Goal: Task Accomplishment & Management: Manage account settings

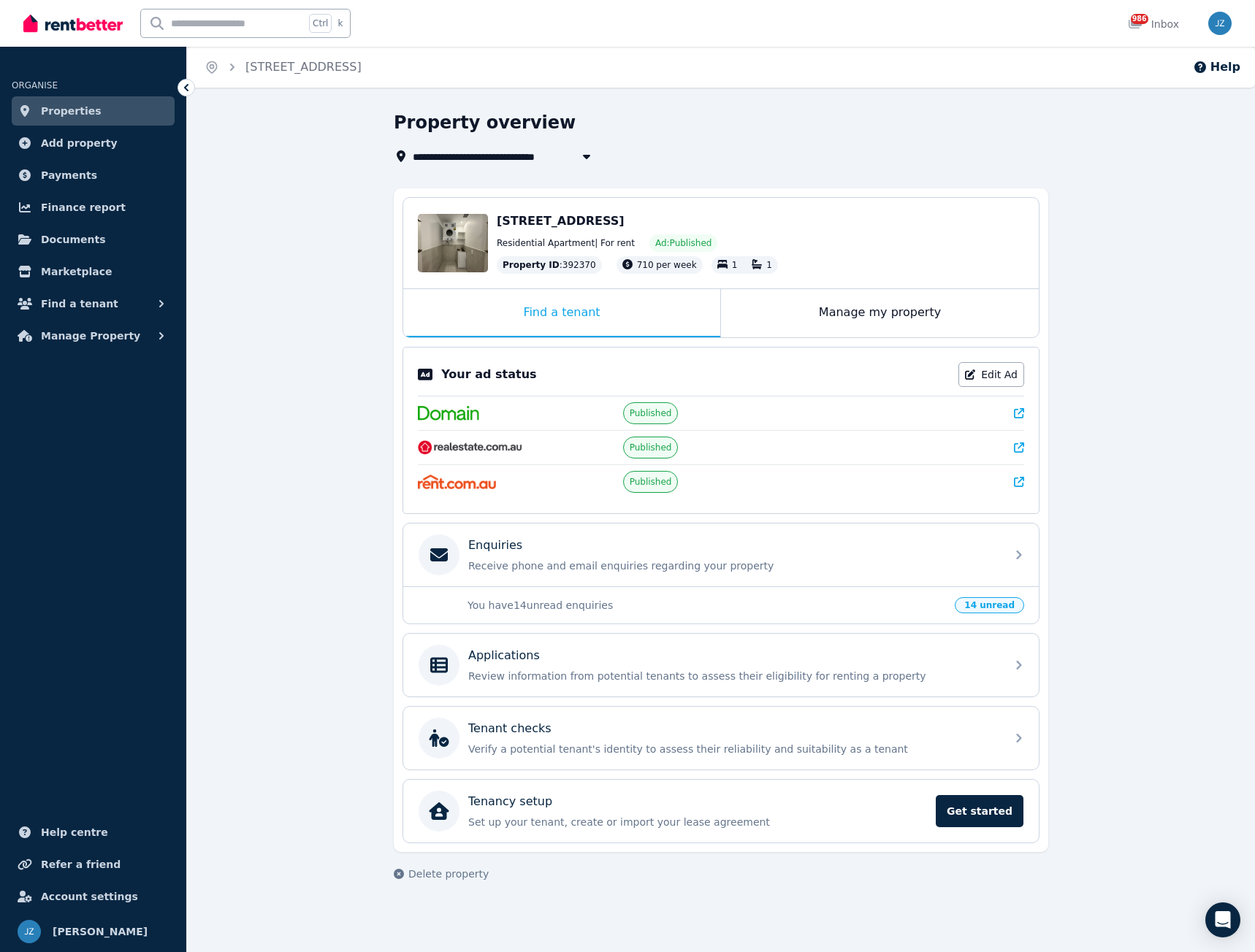
click at [65, 112] on span "Properties" at bounding box center [71, 111] width 61 height 18
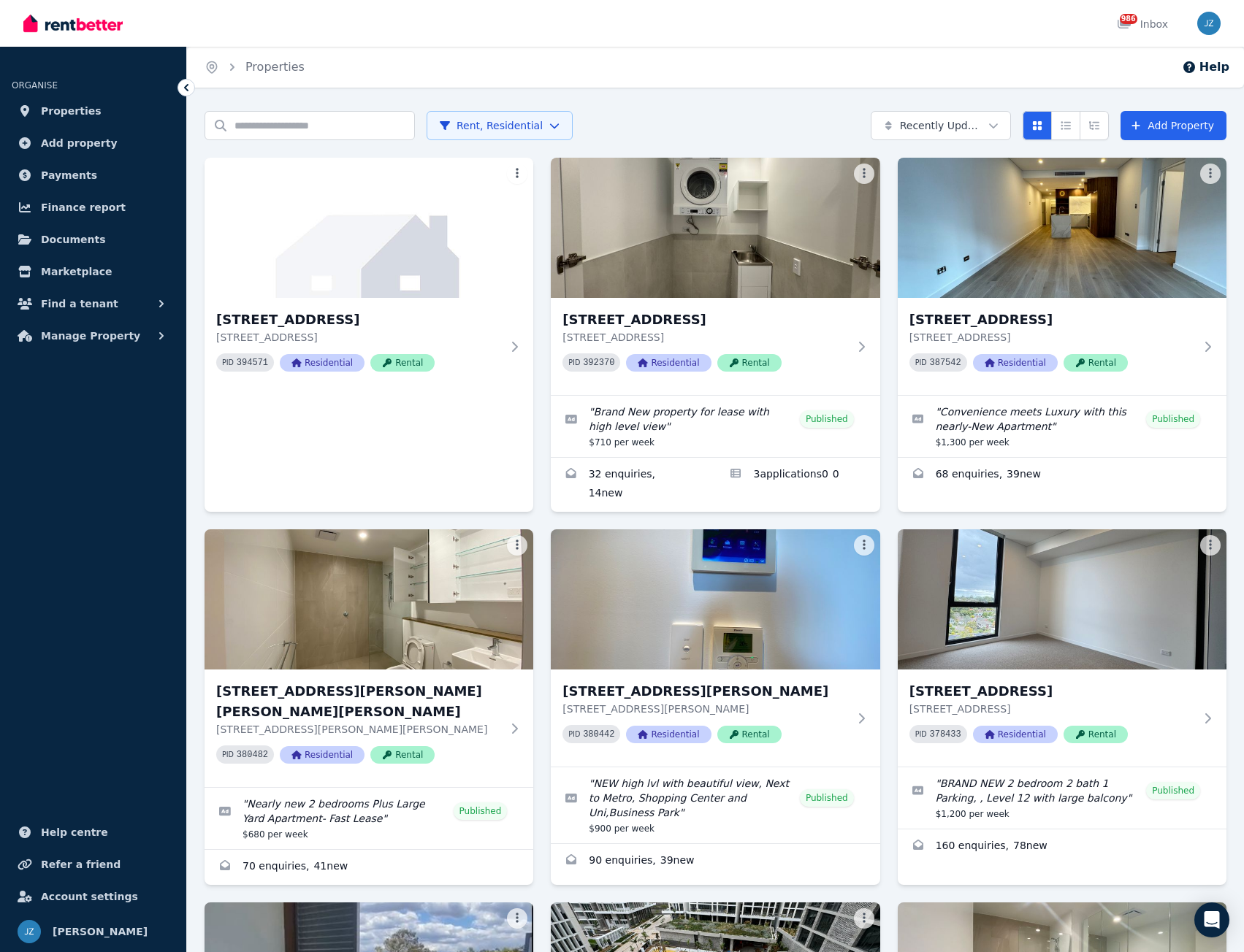
click at [545, 124] on html "Open main menu 986 Inbox Open user menu ORGANISE Properties Add property Paymen…" at bounding box center [622, 476] width 1244 height 952
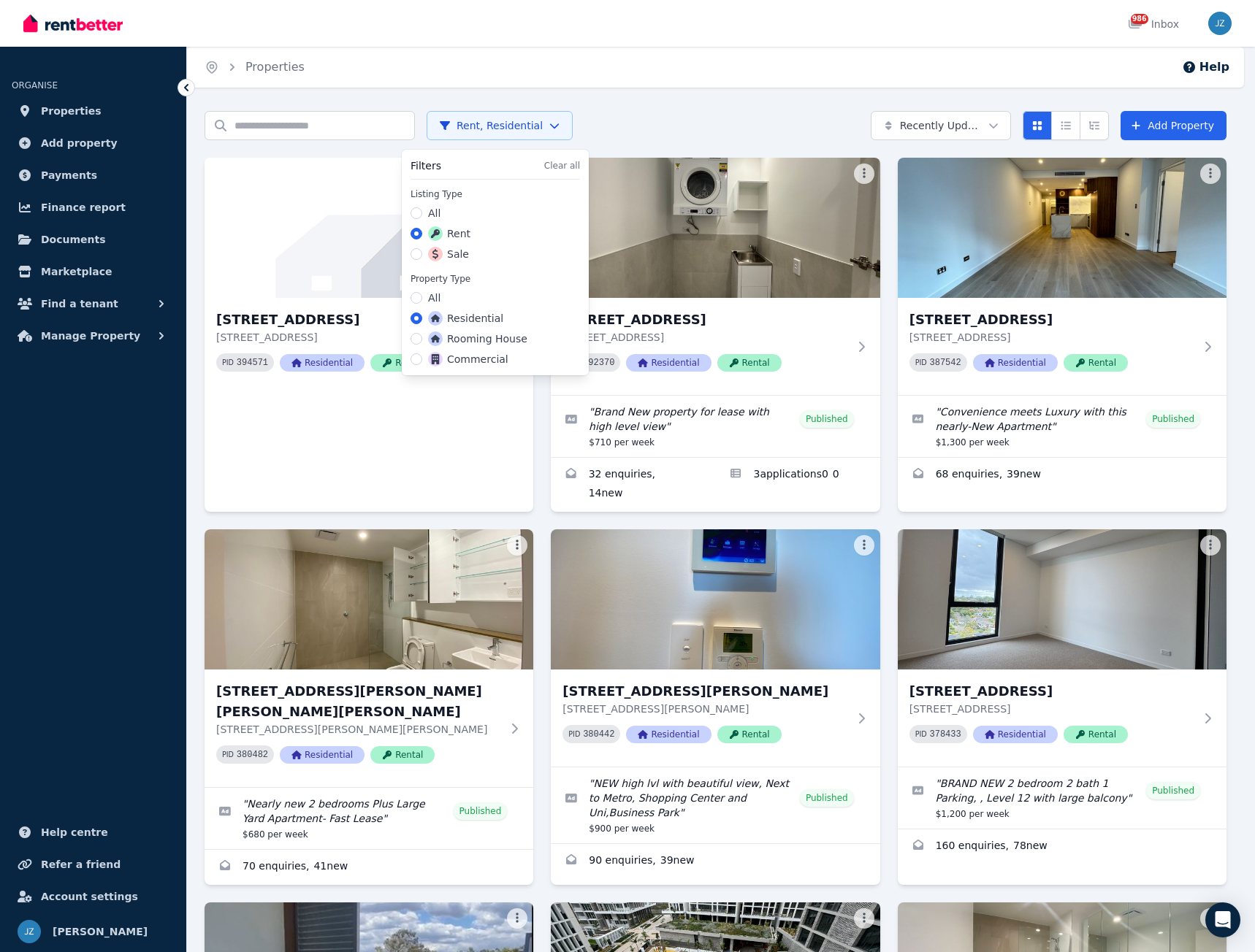
click at [459, 253] on label "Sale" at bounding box center [448, 254] width 41 height 15
click at [422, 253] on button "Sale" at bounding box center [415, 254] width 11 height 11
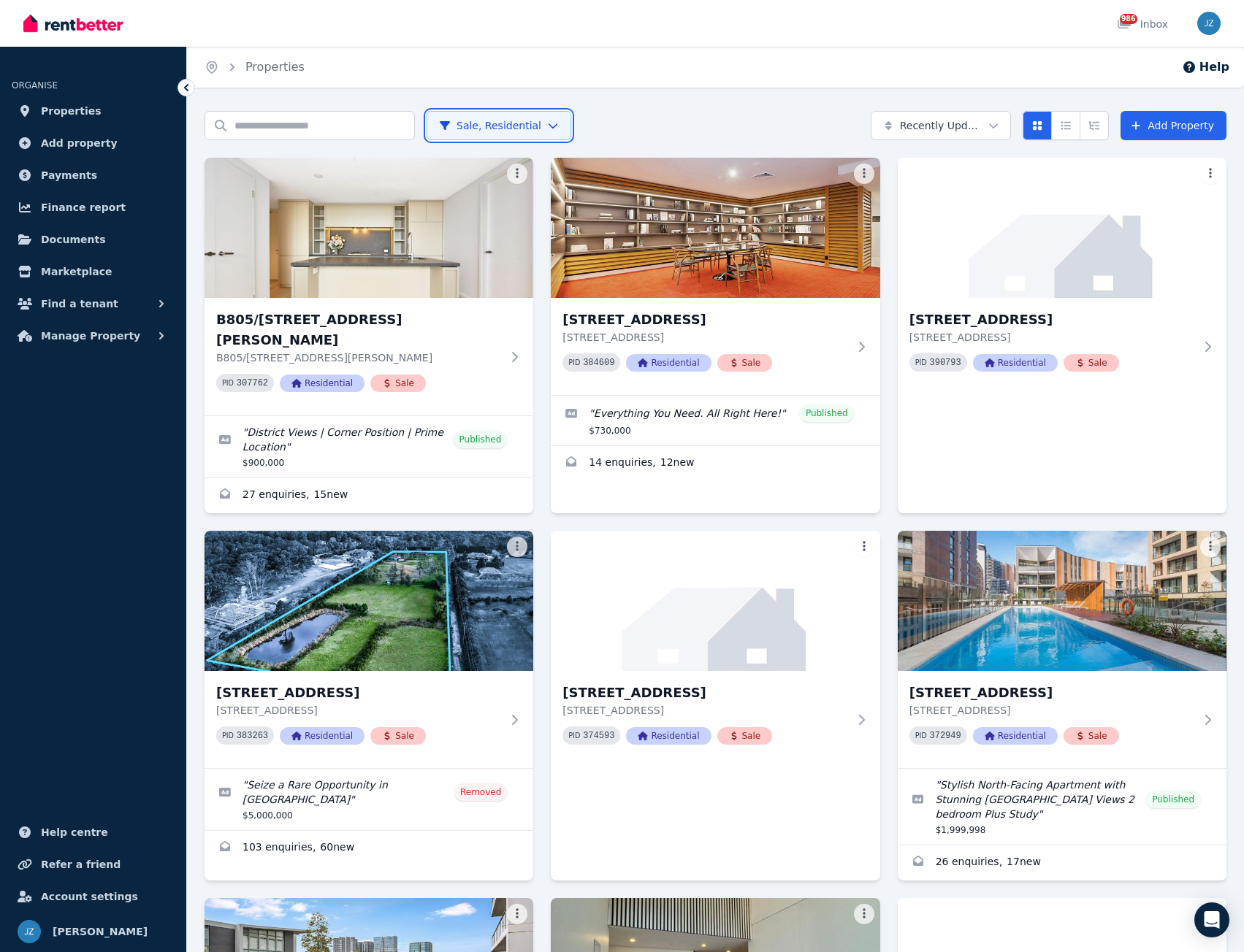
click at [726, 72] on html "Open main menu 986 Inbox Open user menu ORGANISE Properties Add property Paymen…" at bounding box center [622, 476] width 1244 height 952
click at [516, 177] on html "Open main menu 986 Inbox Open user menu ORGANISE Properties Add property Paymen…" at bounding box center [622, 476] width 1244 height 952
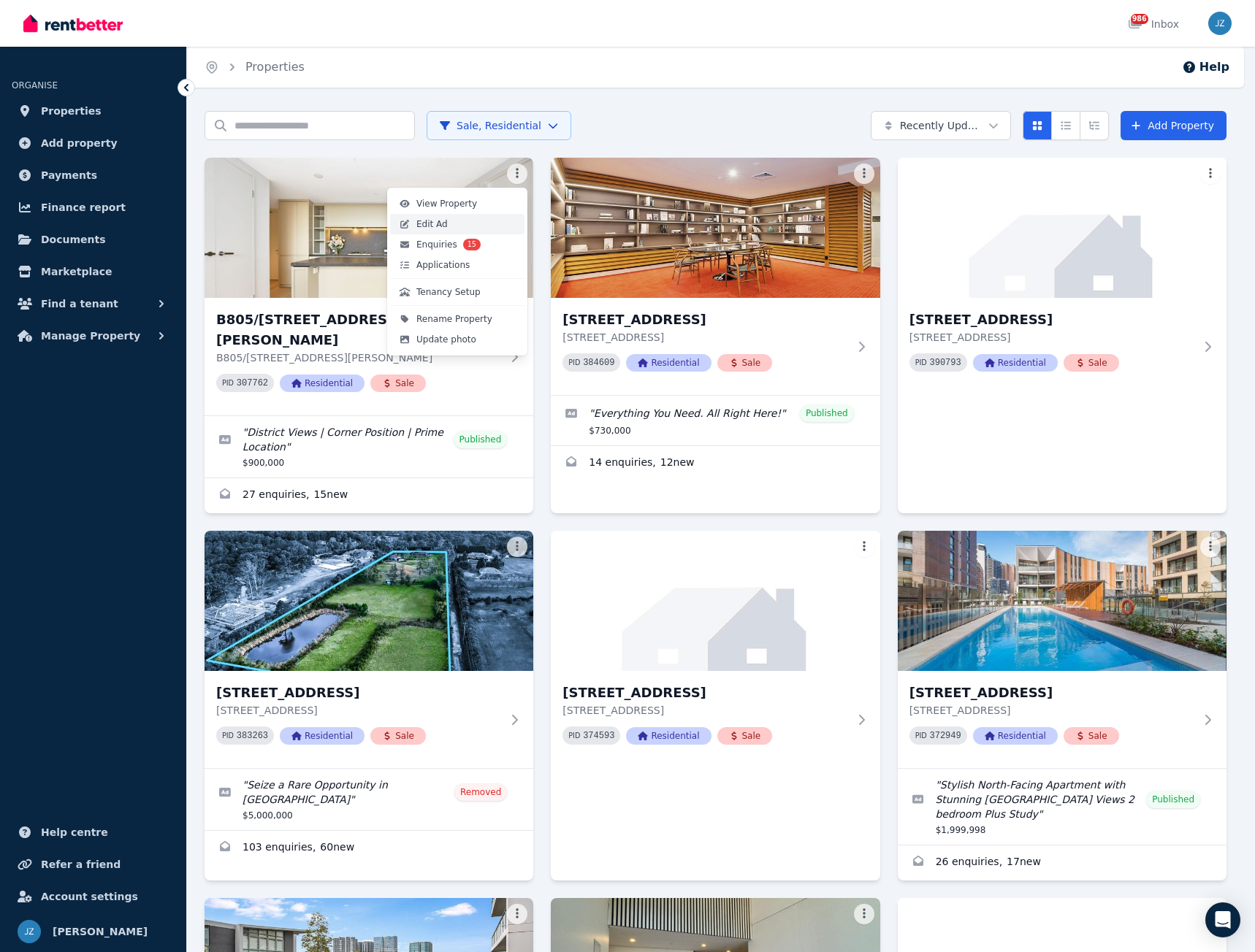
click at [457, 223] on link "Edit Ad" at bounding box center [457, 224] width 134 height 20
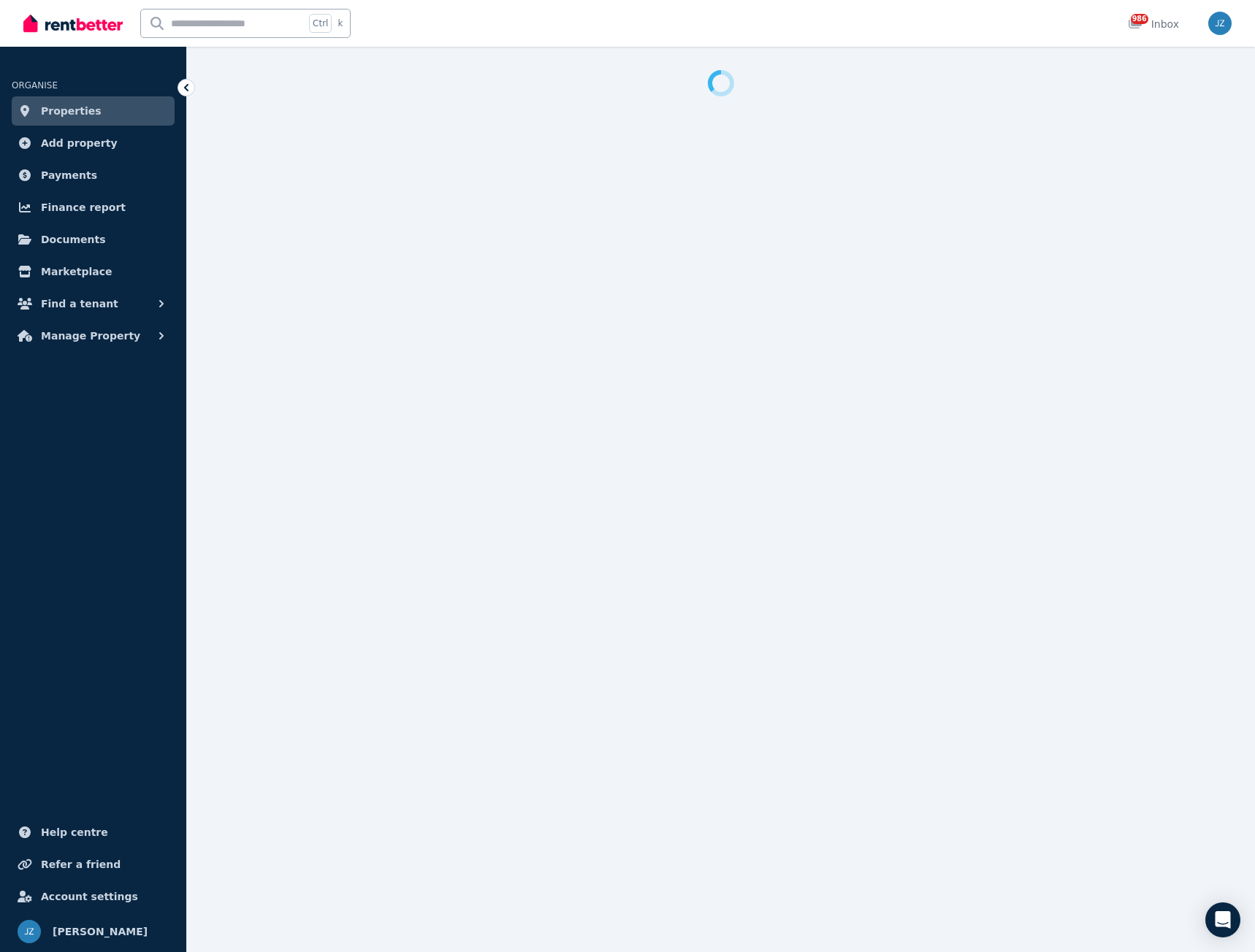
select select "**********"
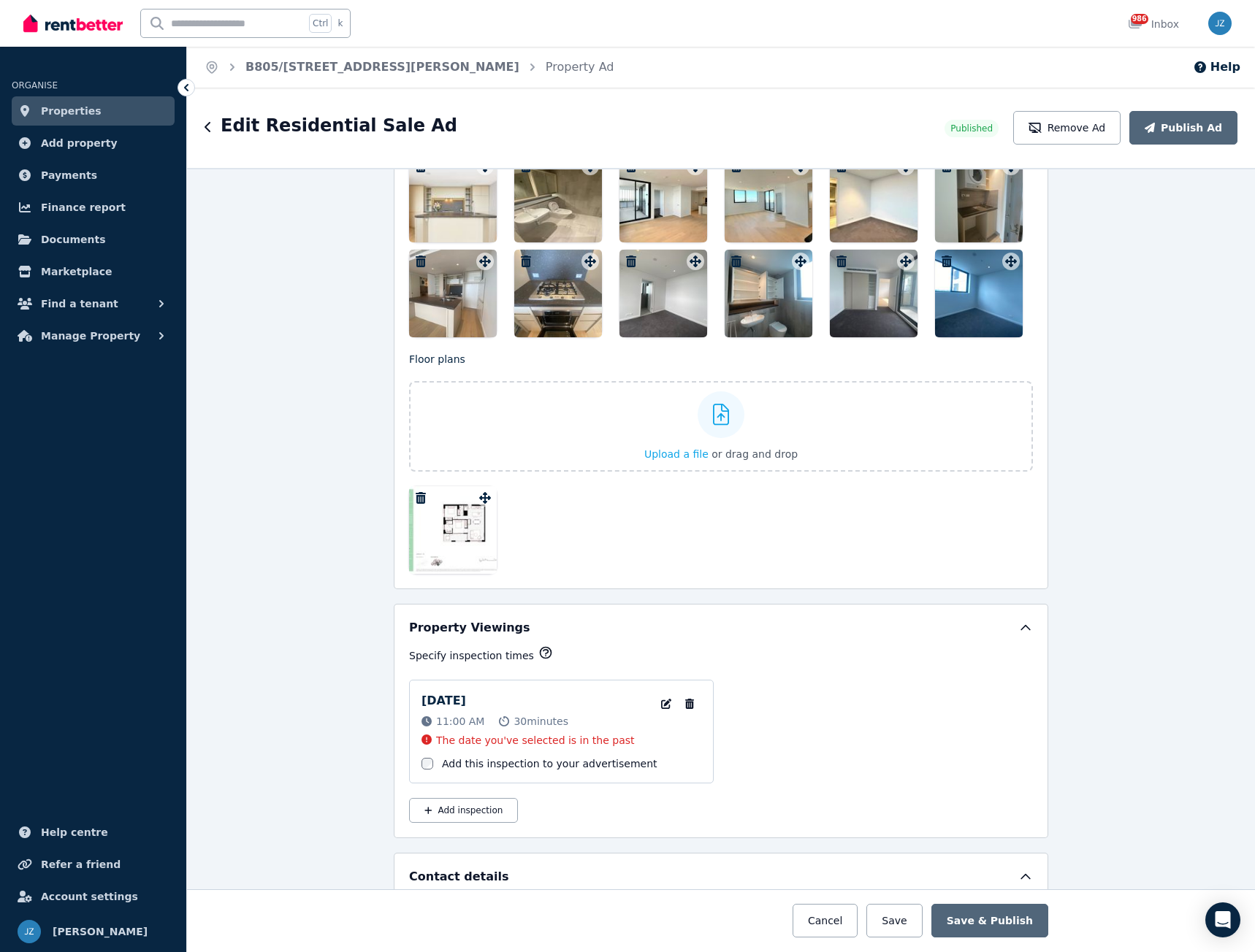
scroll to position [1899, 0]
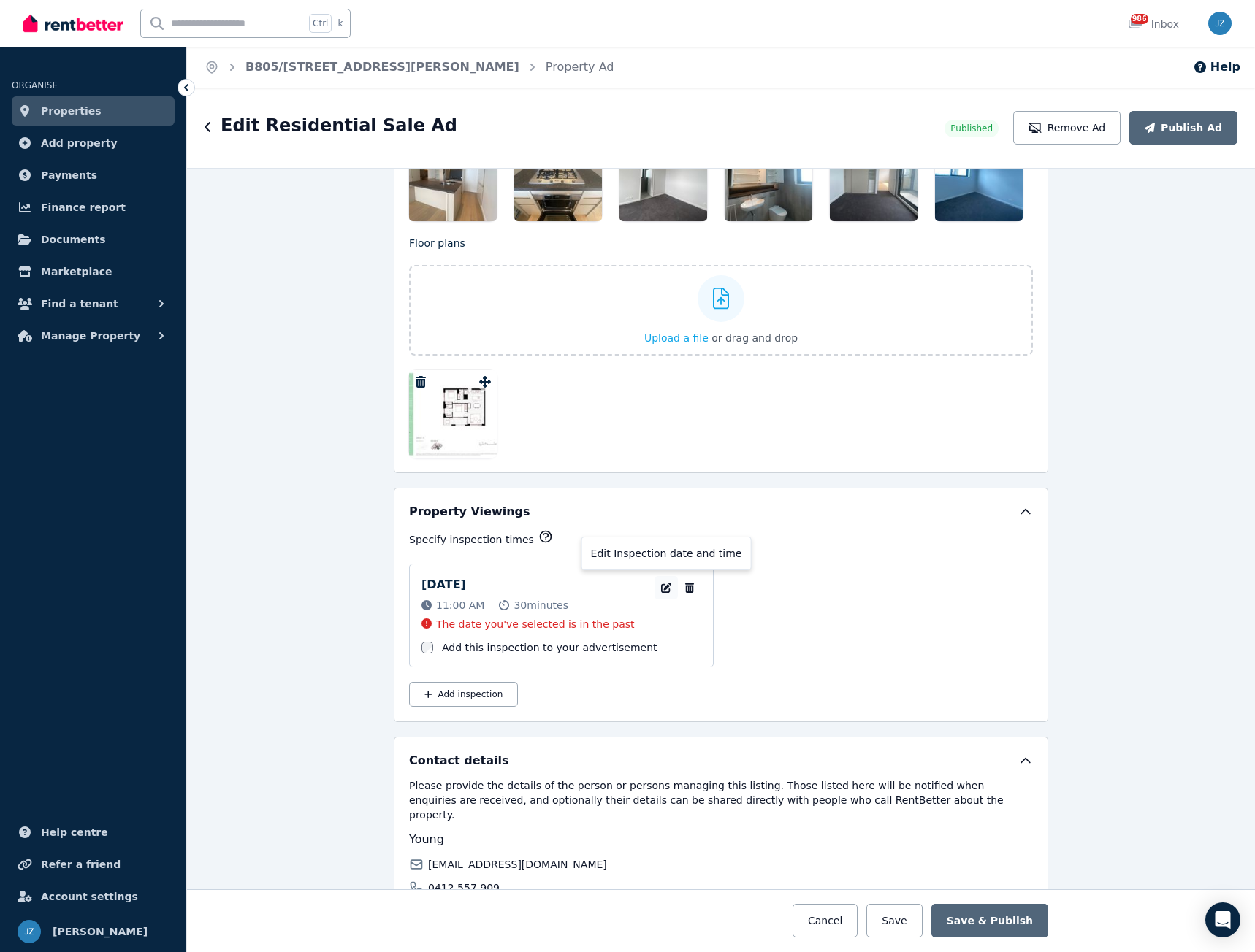
click at [661, 588] on icon "button" at bounding box center [666, 588] width 15 height 11
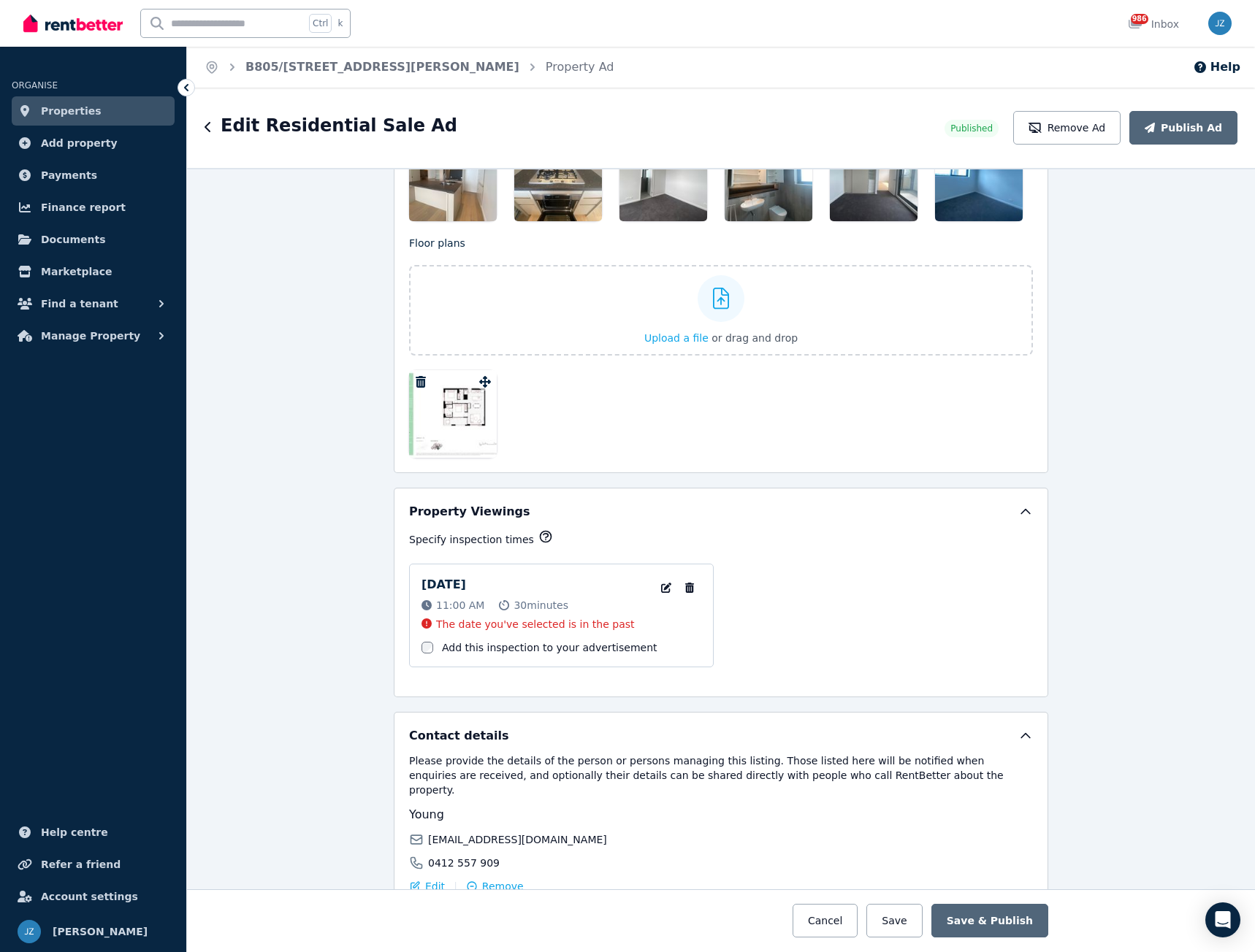
select select "**"
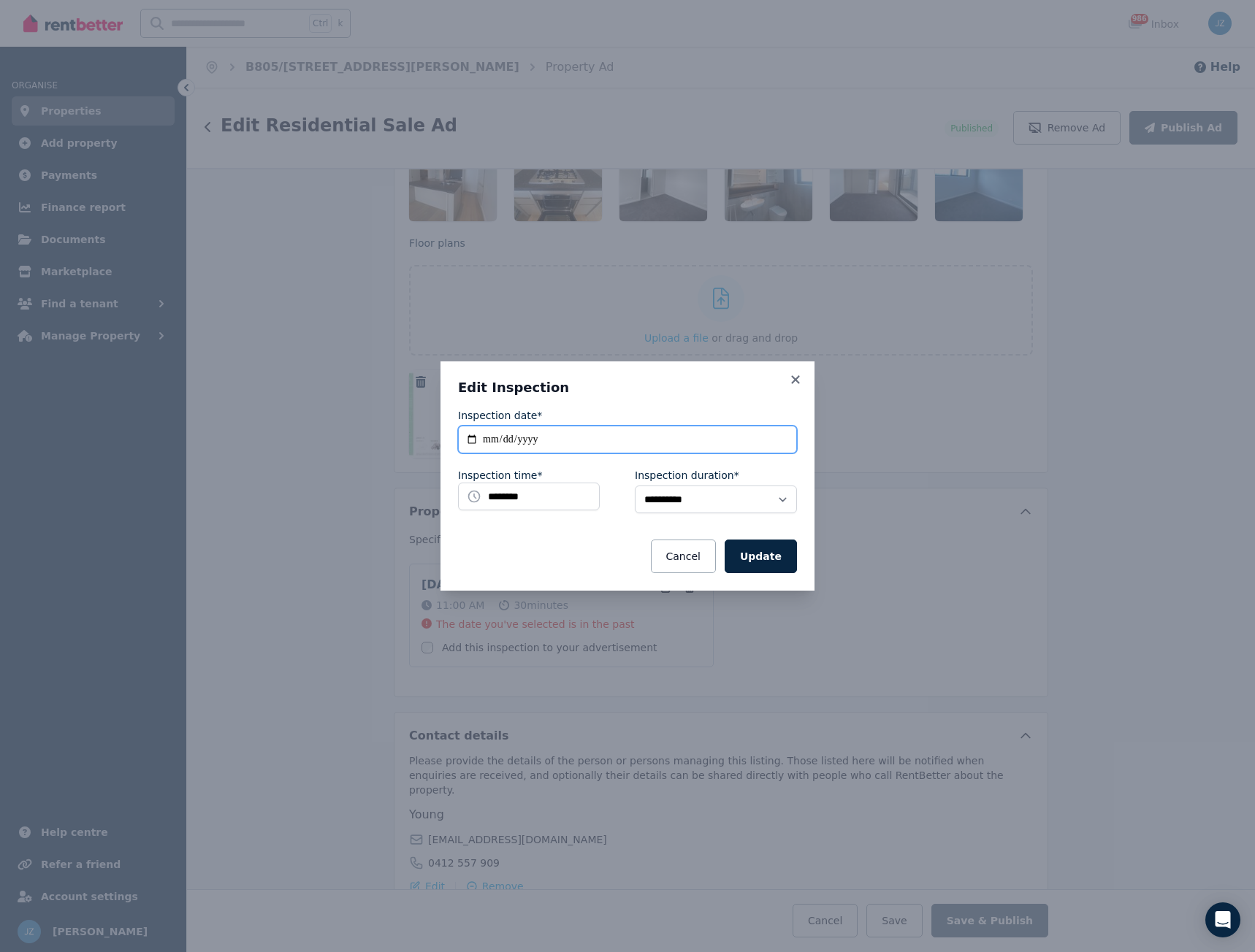
click at [531, 440] on input "**********" at bounding box center [627, 440] width 339 height 28
click at [475, 438] on input "**********" at bounding box center [627, 440] width 339 height 28
type input "**********"
click at [757, 567] on button "Update" at bounding box center [761, 557] width 72 height 33
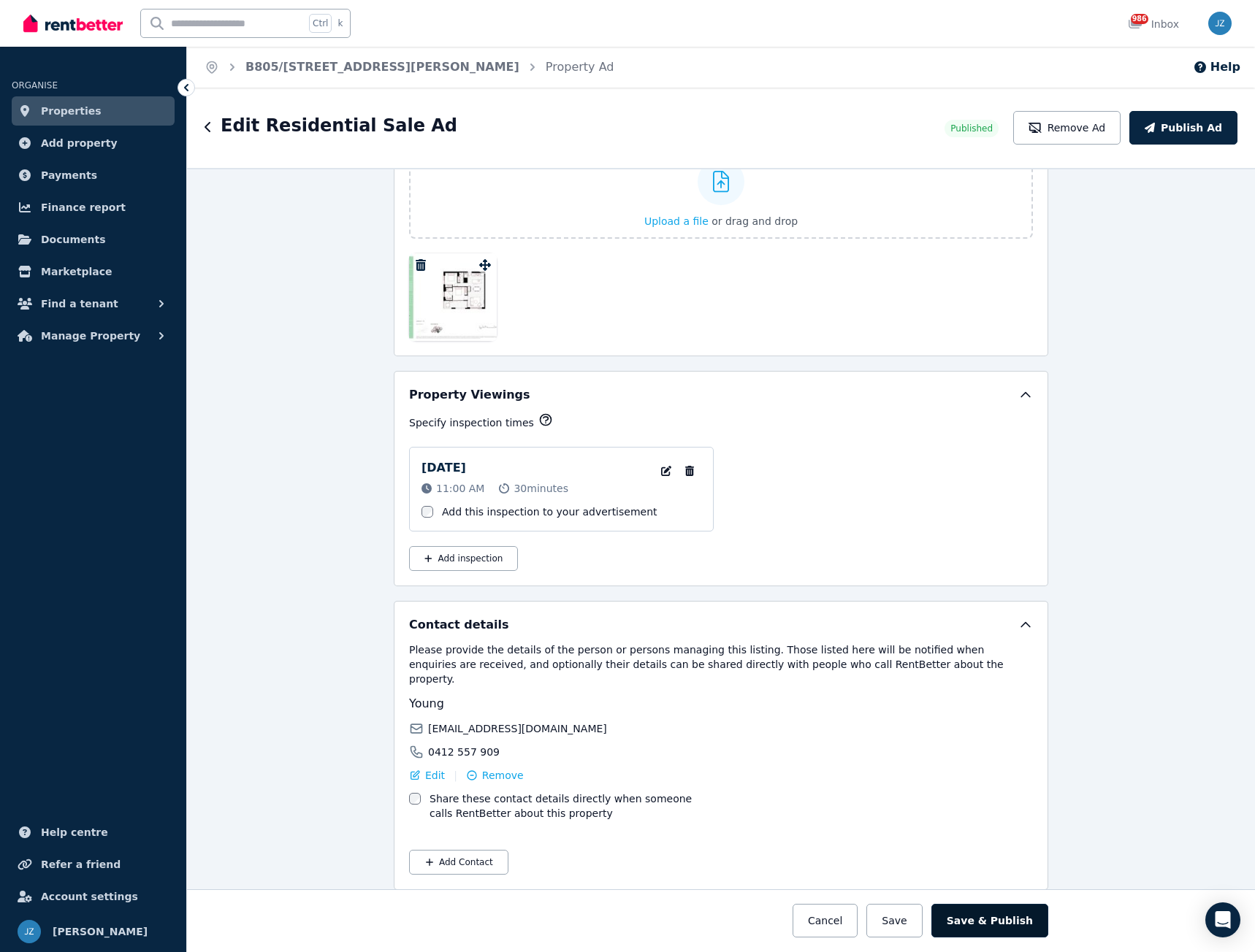
click at [992, 924] on button "Save & Publish" at bounding box center [989, 921] width 117 height 33
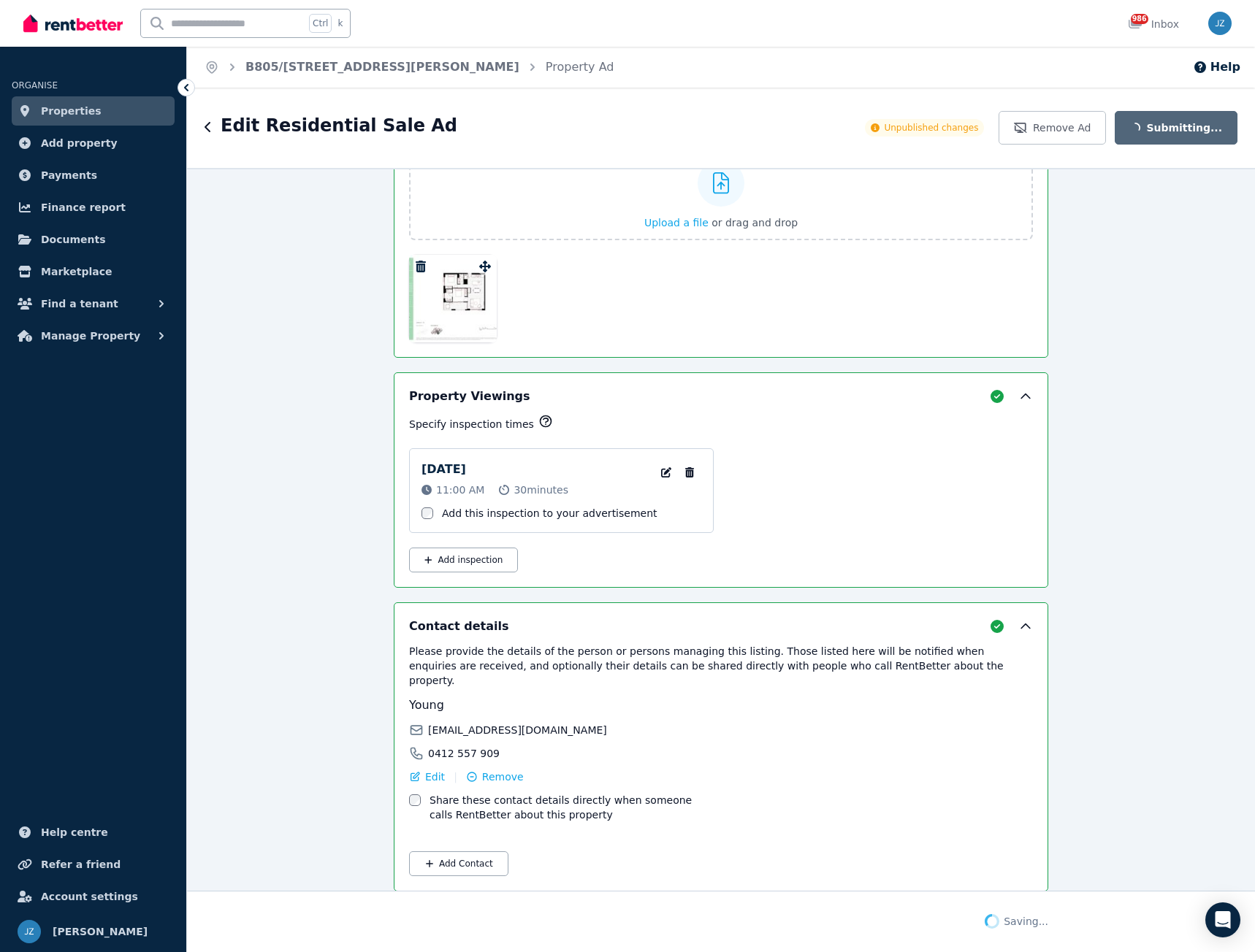
scroll to position [2016, 0]
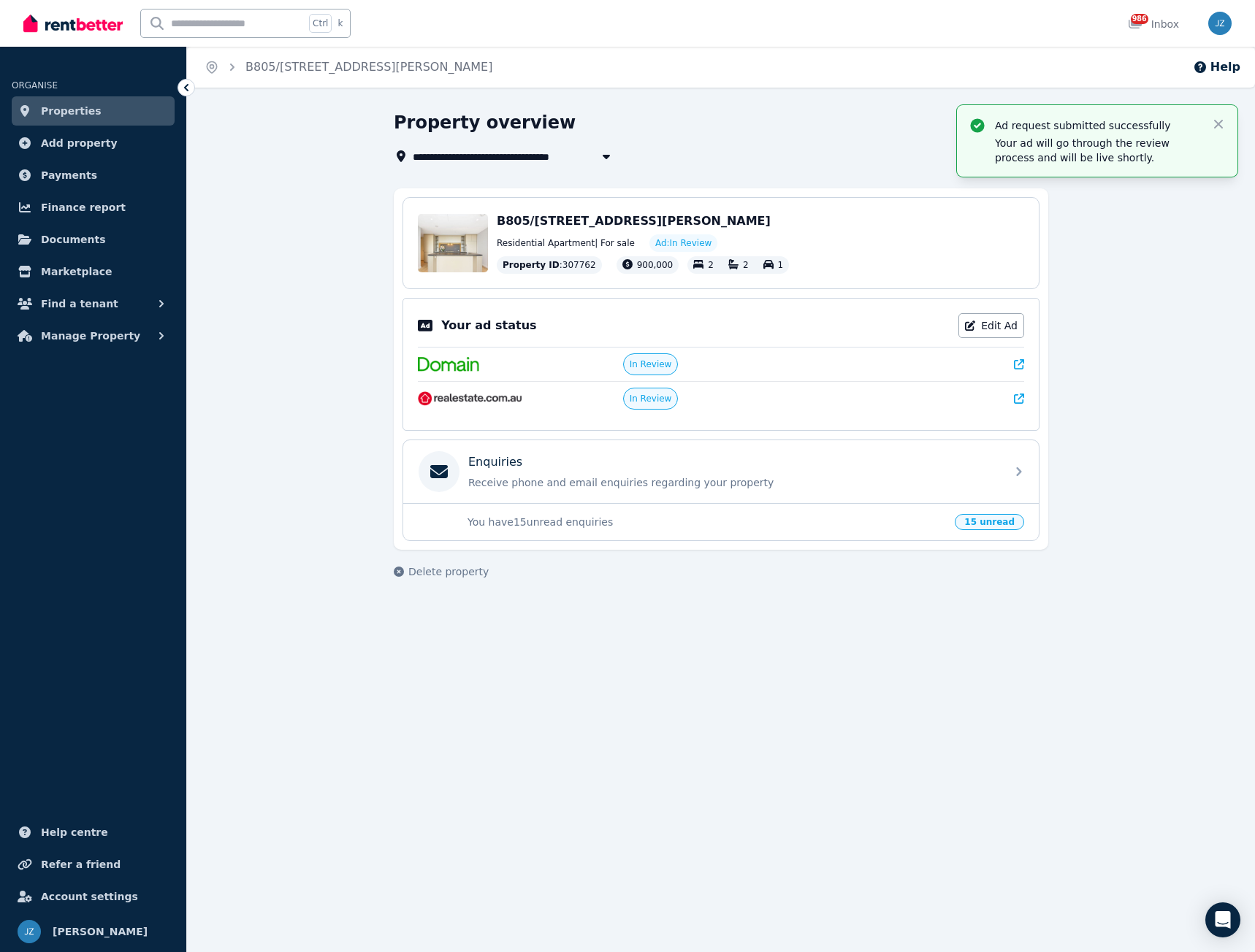
click at [87, 113] on span "Properties" at bounding box center [71, 111] width 61 height 18
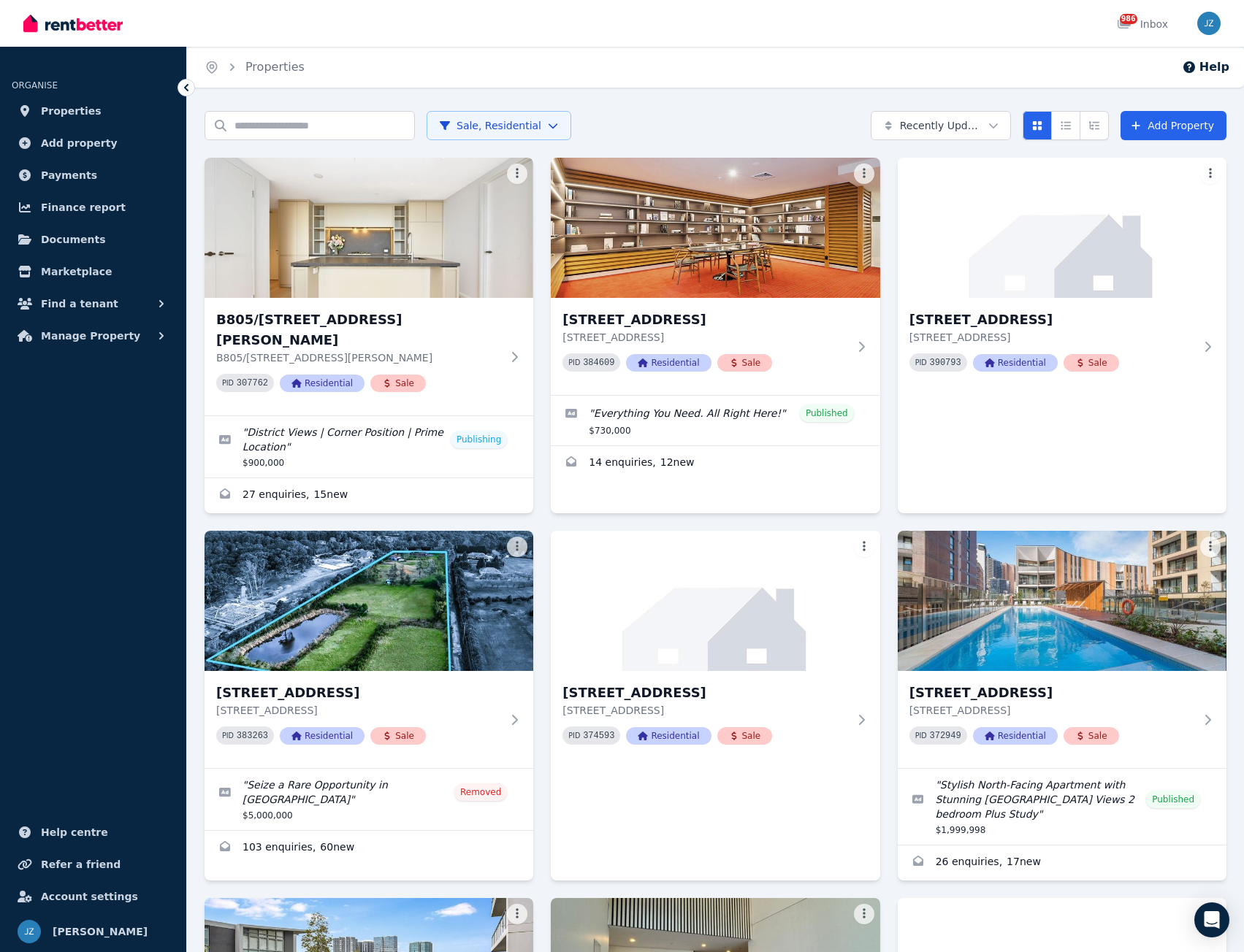
click at [526, 124] on html "Open main menu 986 Inbox Open user menu ORGANISE Properties Add property Paymen…" at bounding box center [622, 476] width 1244 height 952
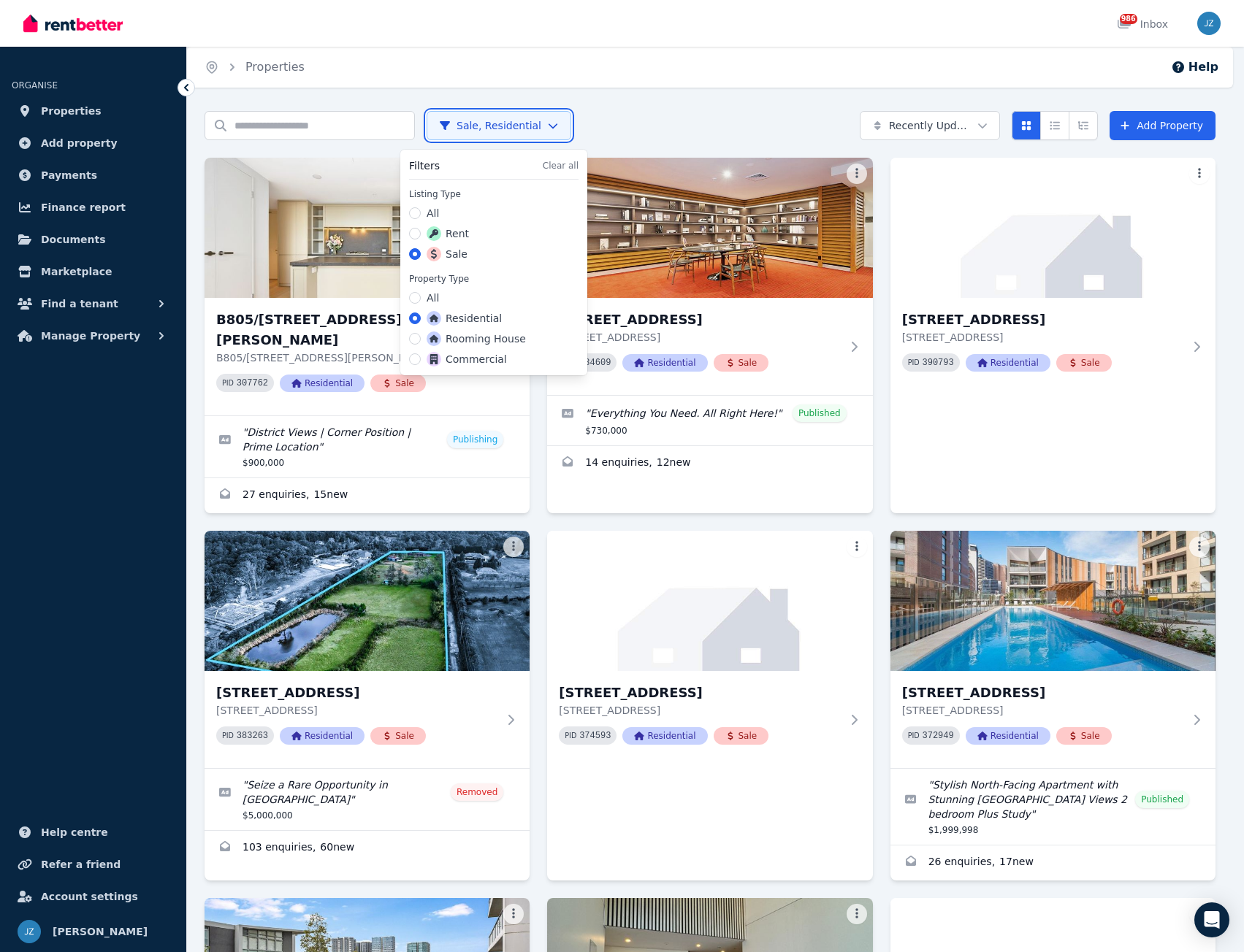
click at [678, 99] on html "Open main menu 986 Inbox Open user menu ORGANISE Properties Add property Paymen…" at bounding box center [622, 476] width 1244 height 952
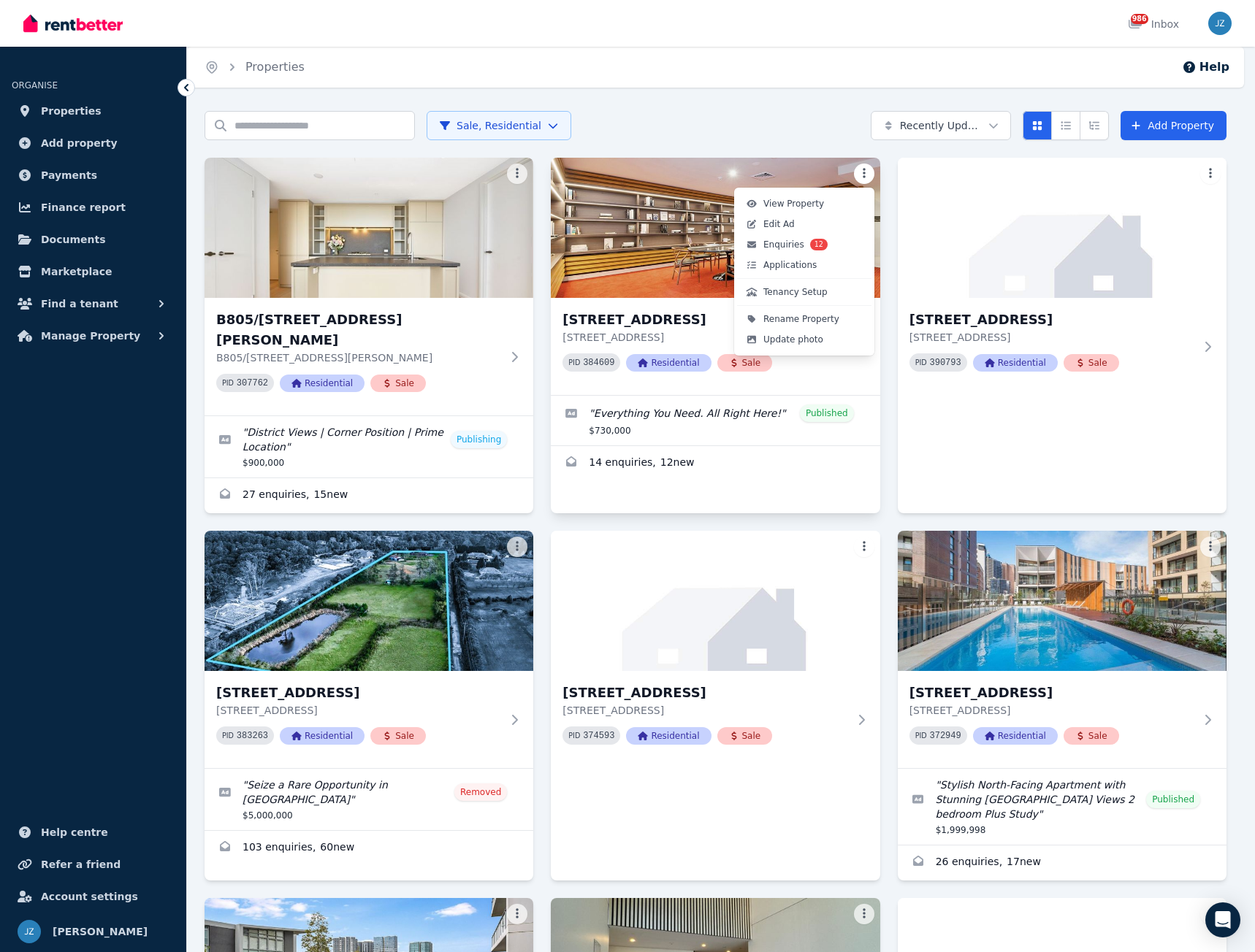
click at [865, 180] on html "Open main menu 986 Inbox Open user menu ORGANISE Properties Add property Paymen…" at bounding box center [627, 476] width 1255 height 952
click at [796, 226] on link "Edit Ad" at bounding box center [804, 224] width 134 height 20
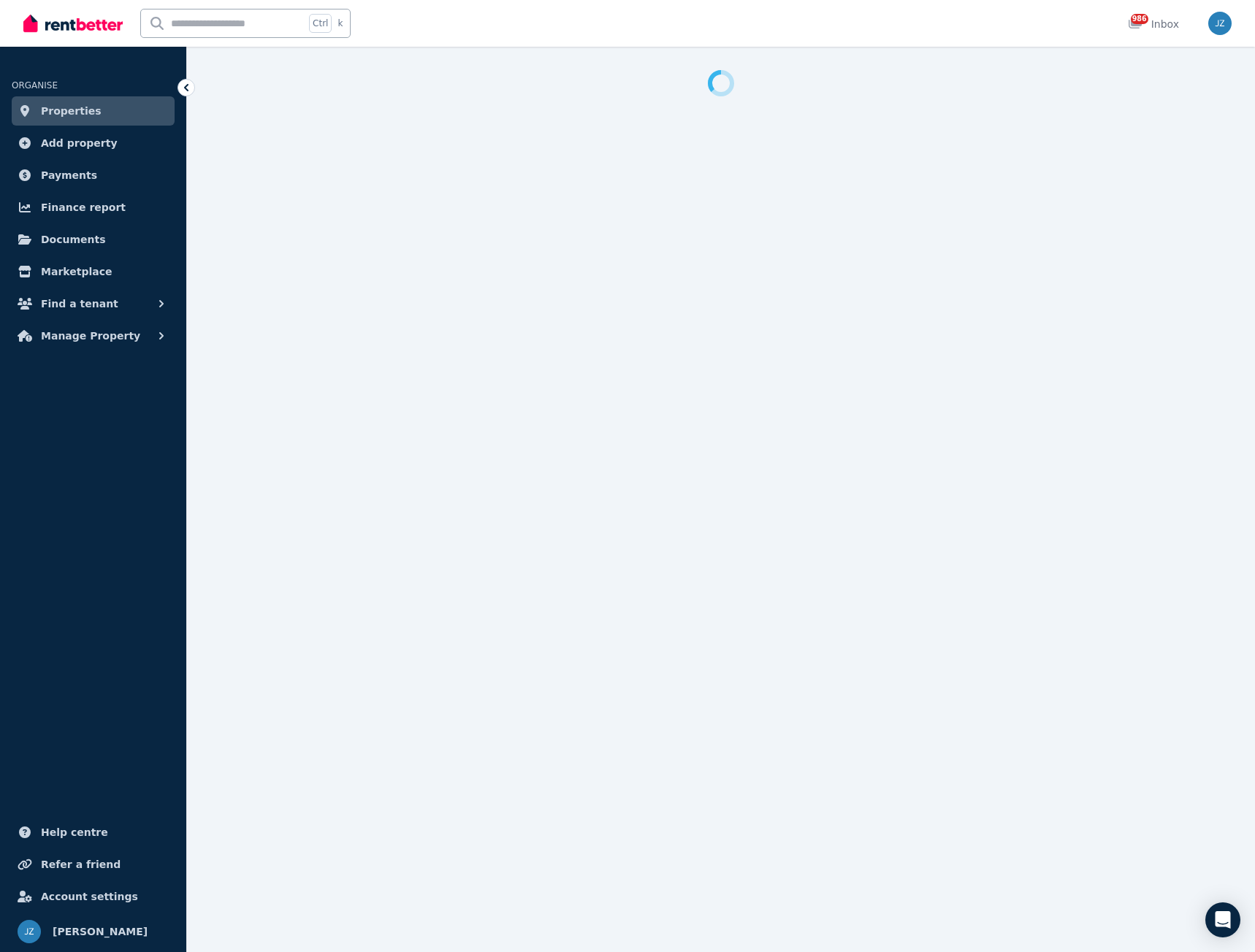
select select "**********"
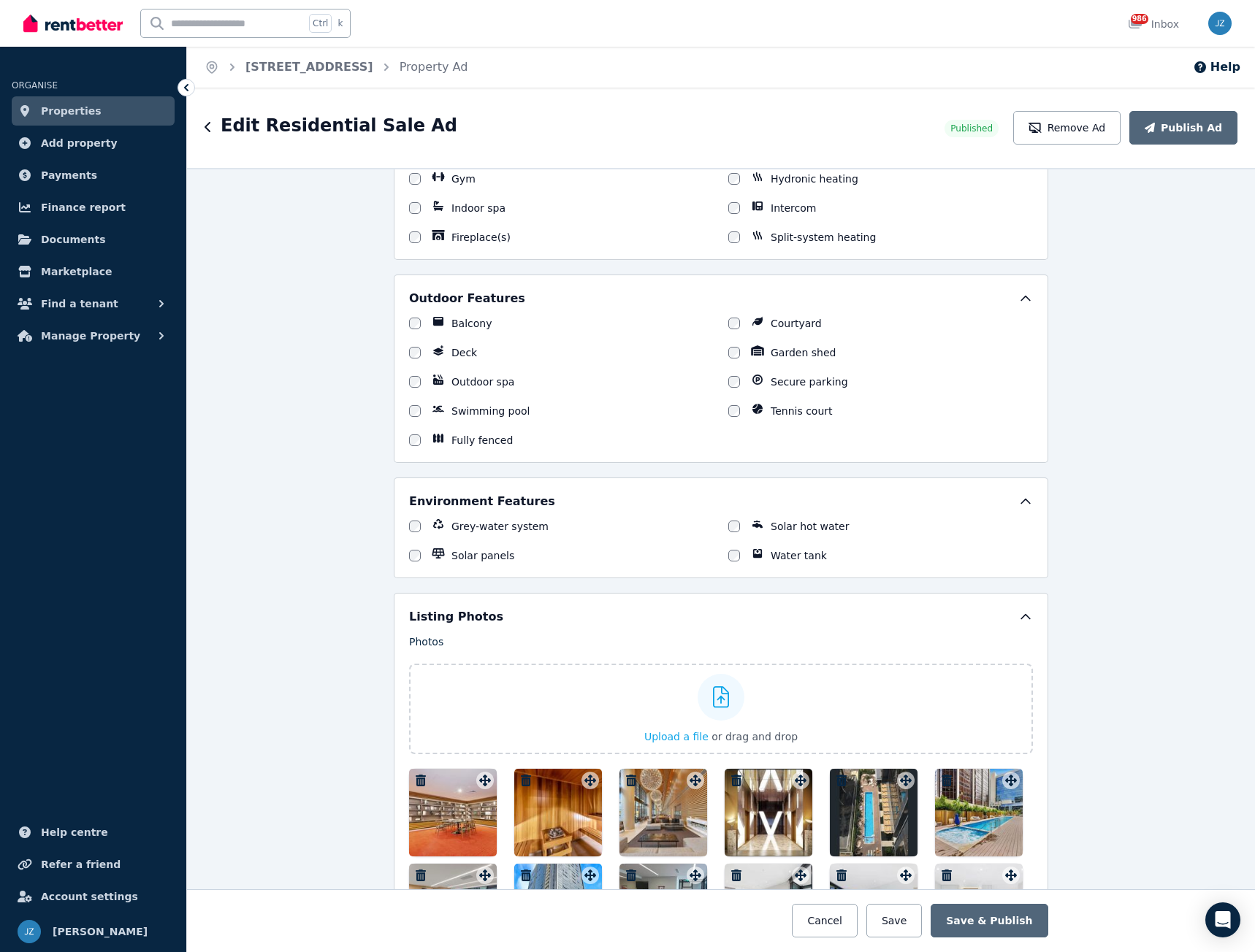
scroll to position [1972, 0]
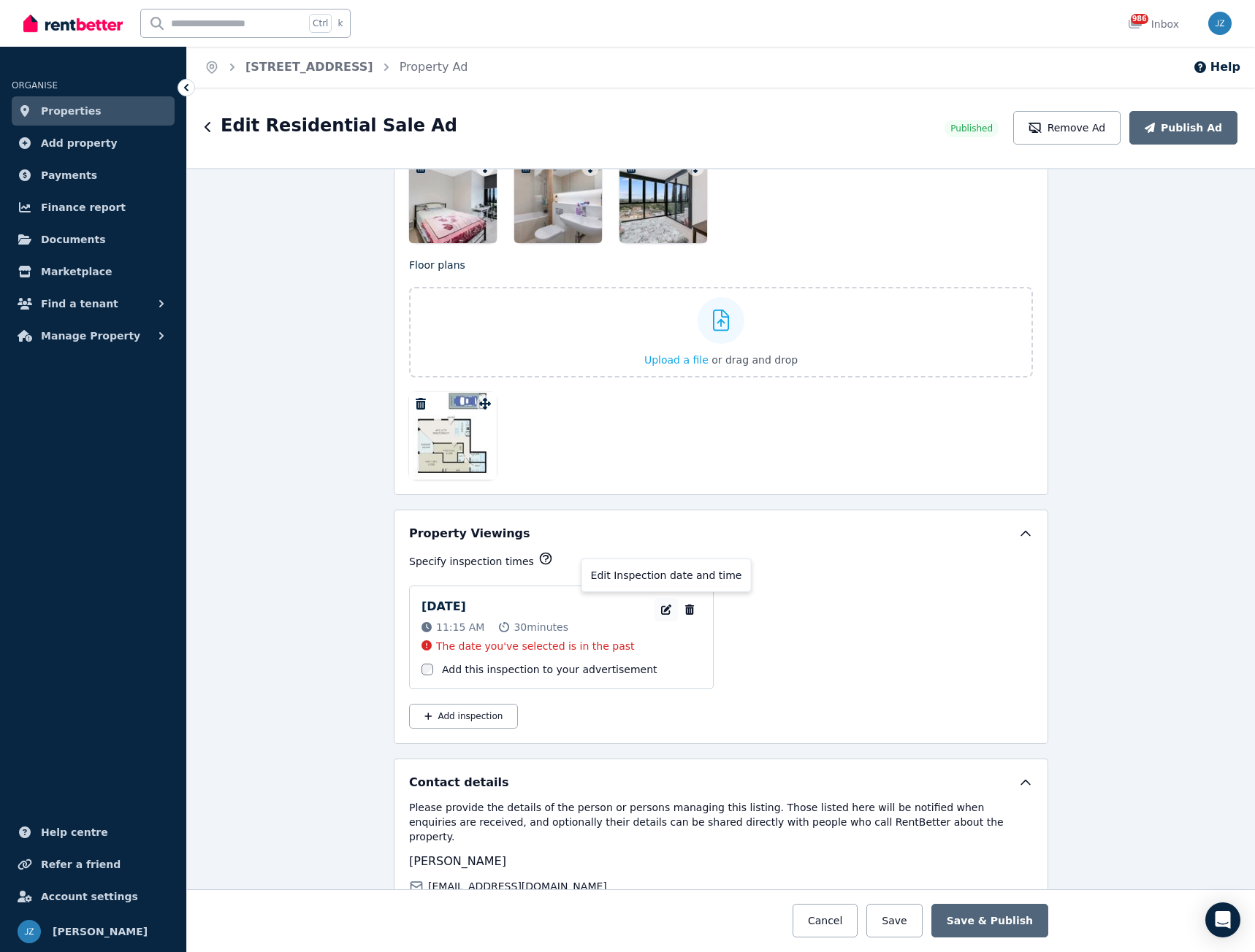
click at [661, 613] on icon "button" at bounding box center [666, 610] width 15 height 11
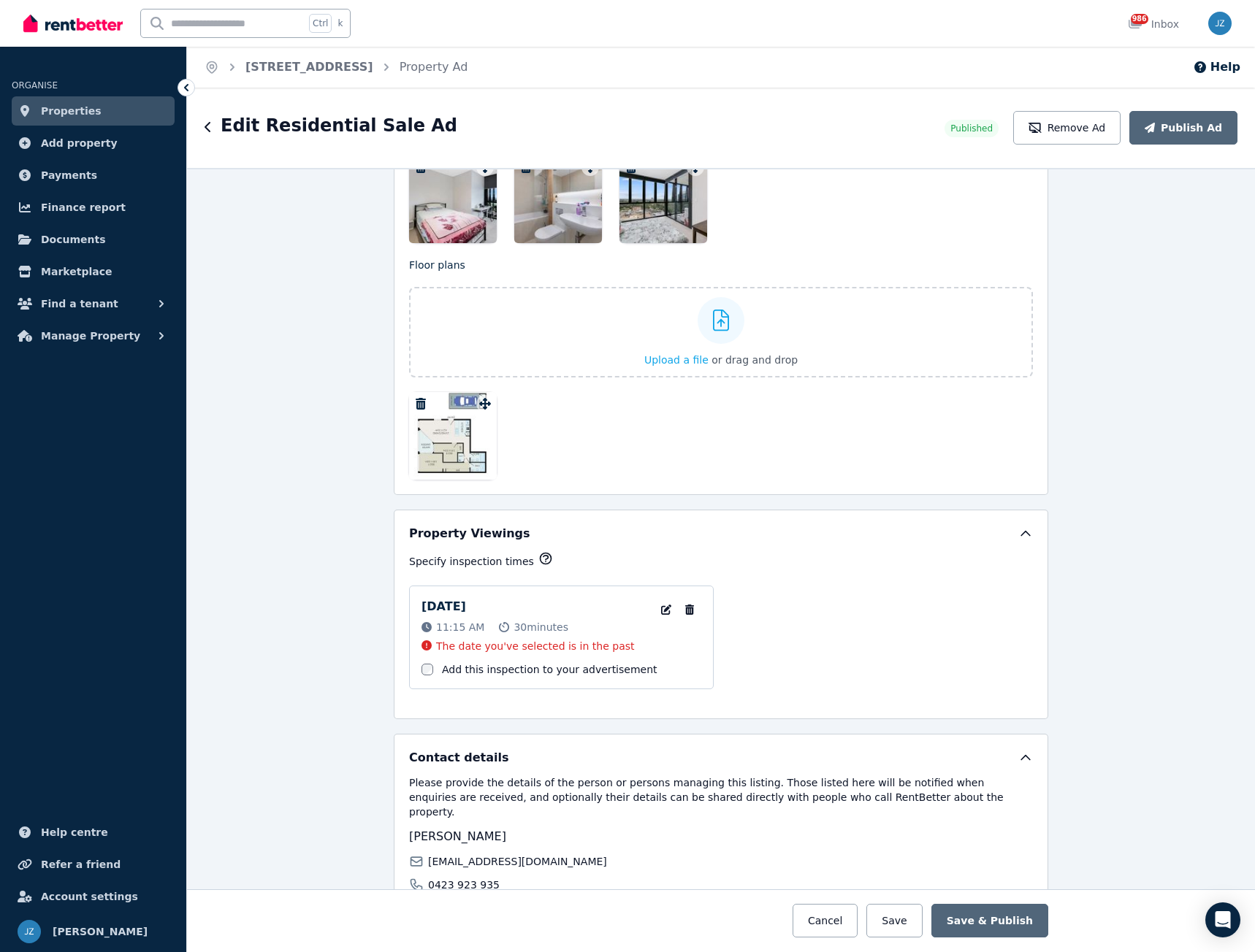
select select "**"
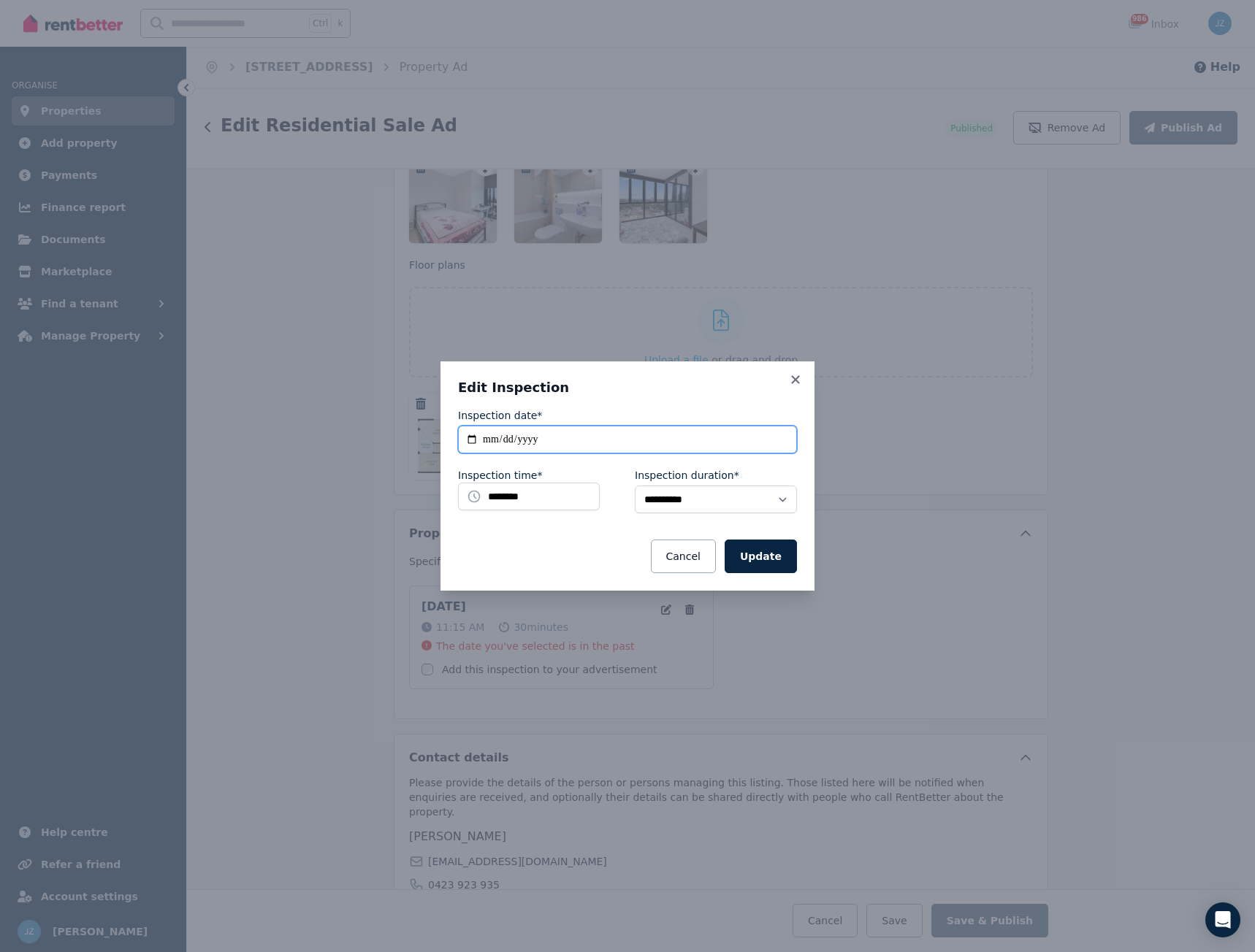
click at [472, 441] on input "**********" at bounding box center [627, 440] width 339 height 28
type input "**********"
click at [761, 556] on button "Update" at bounding box center [761, 557] width 72 height 33
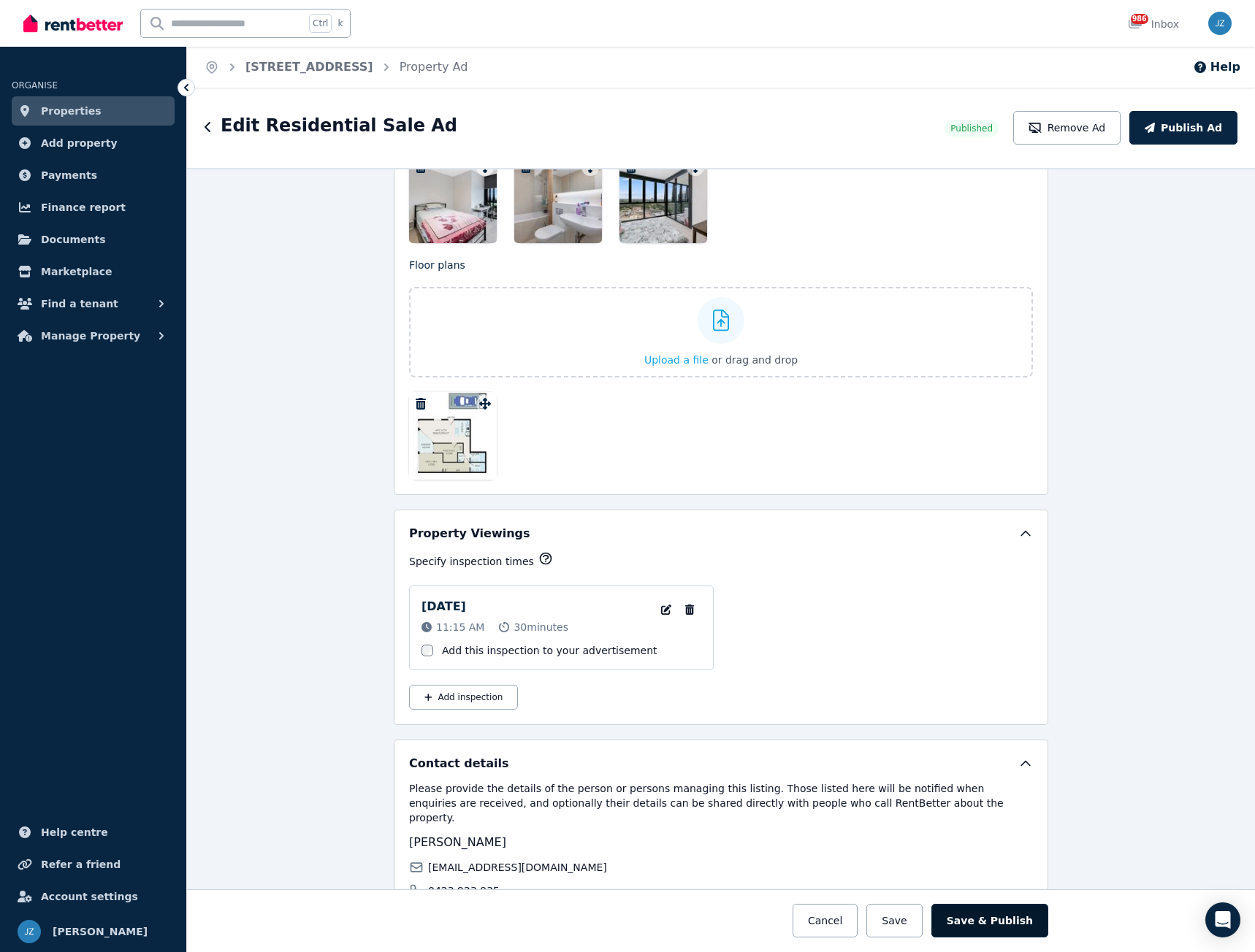
click at [1011, 928] on button "Save & Publish" at bounding box center [989, 921] width 117 height 33
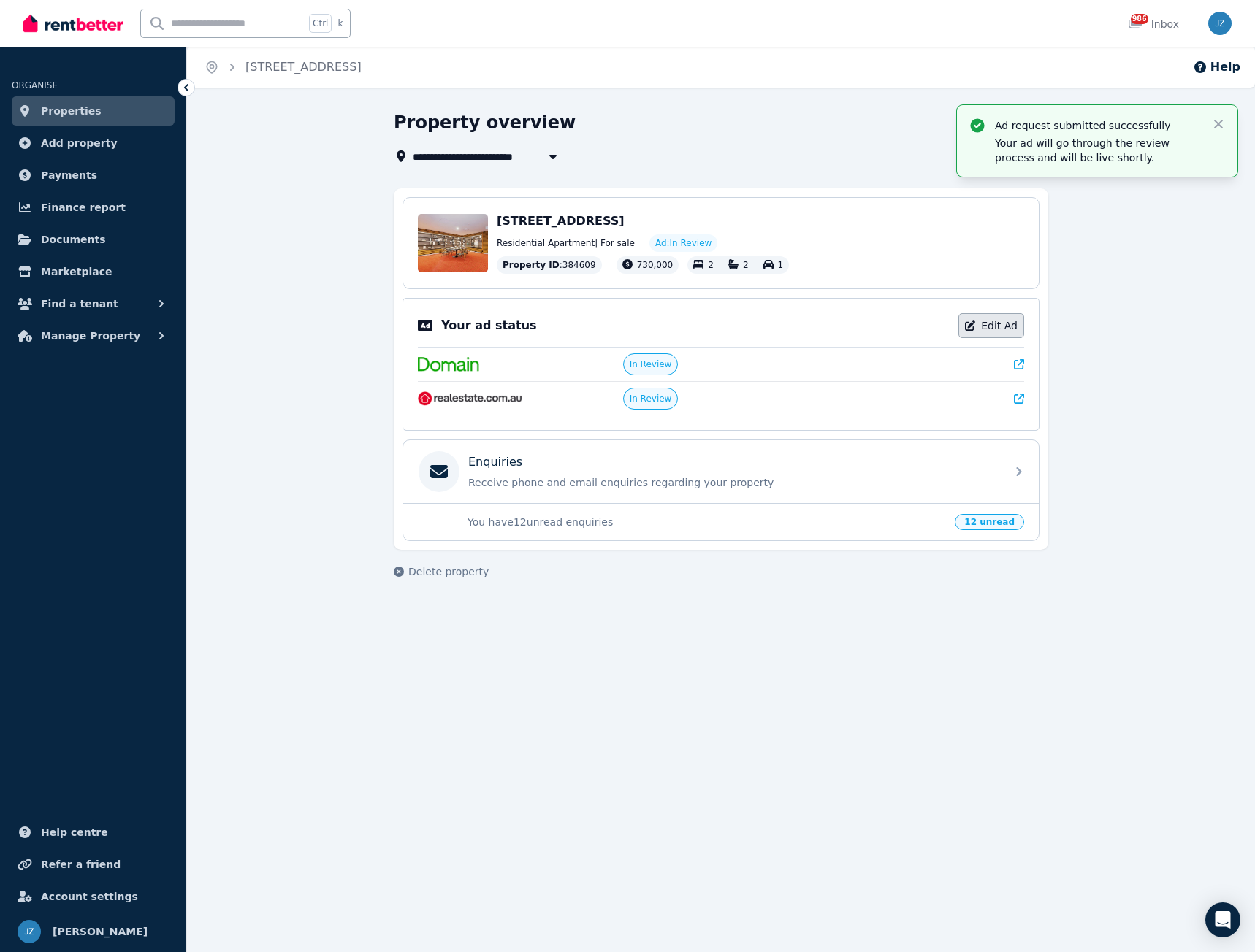
click at [999, 333] on link "Edit Ad" at bounding box center [991, 326] width 66 height 25
select select "**********"
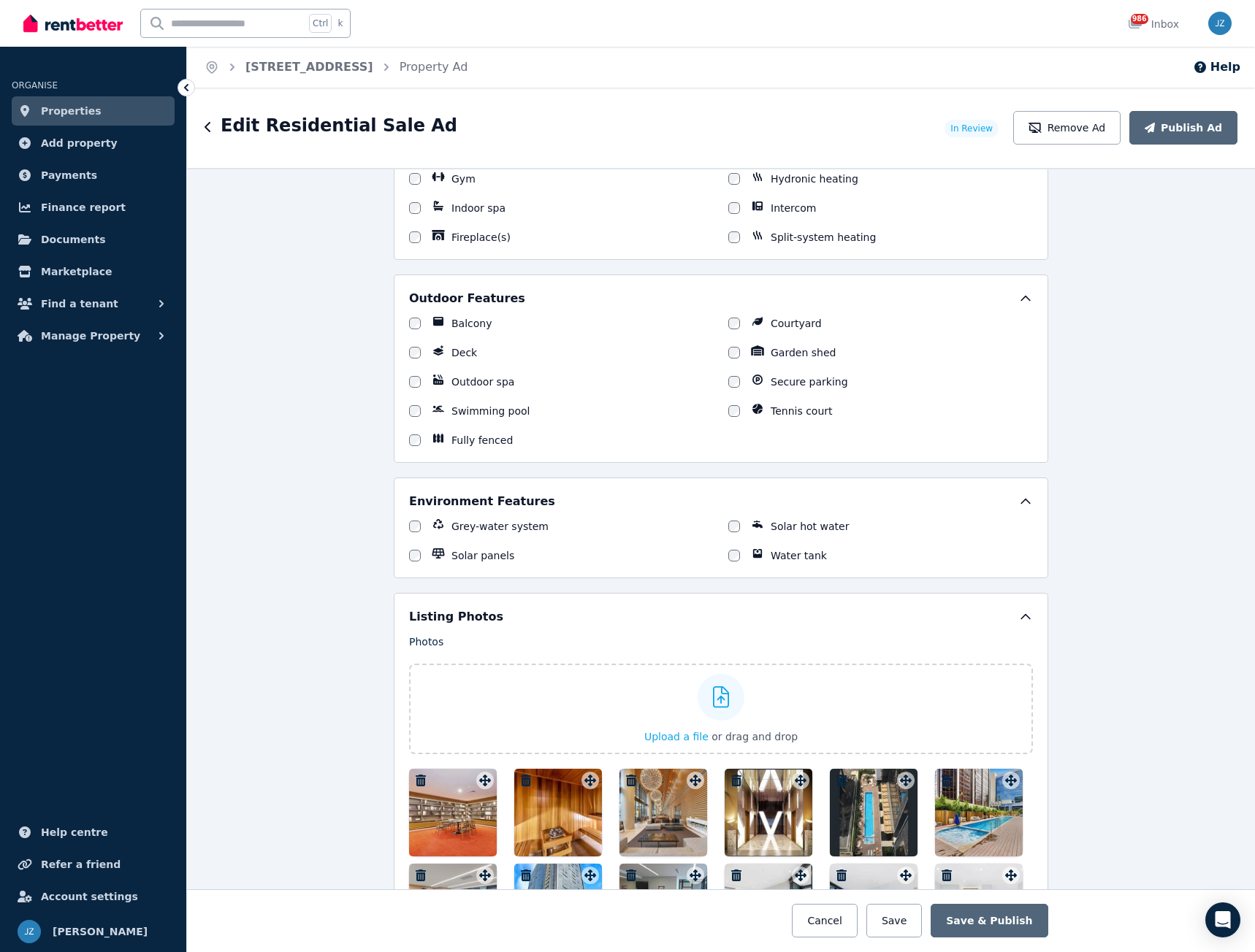
scroll to position [1607, 0]
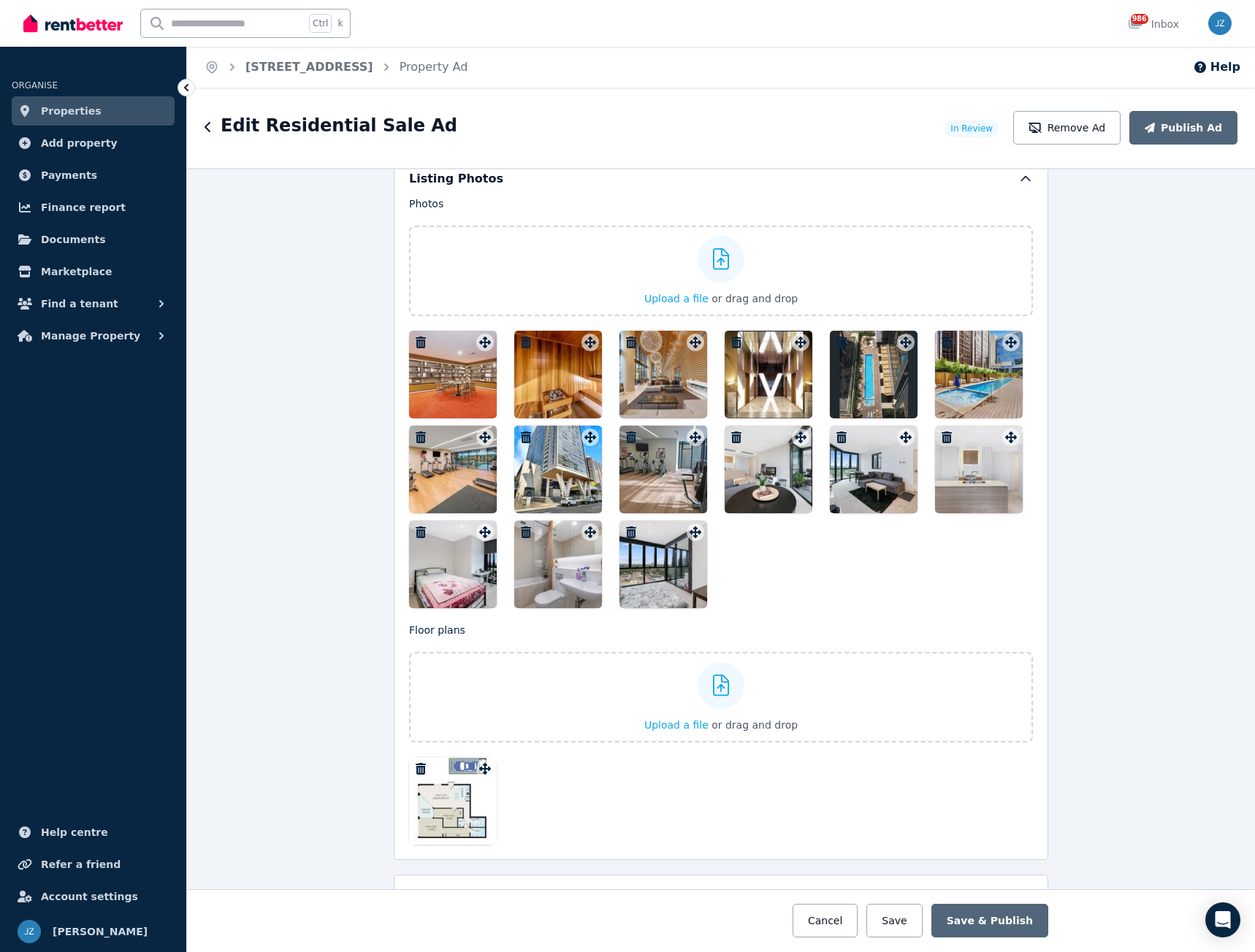
drag, startPoint x: 879, startPoint y: 488, endPoint x: 500, endPoint y: 415, distance: 386.0
click at [500, 415] on div at bounding box center [721, 470] width 624 height 278
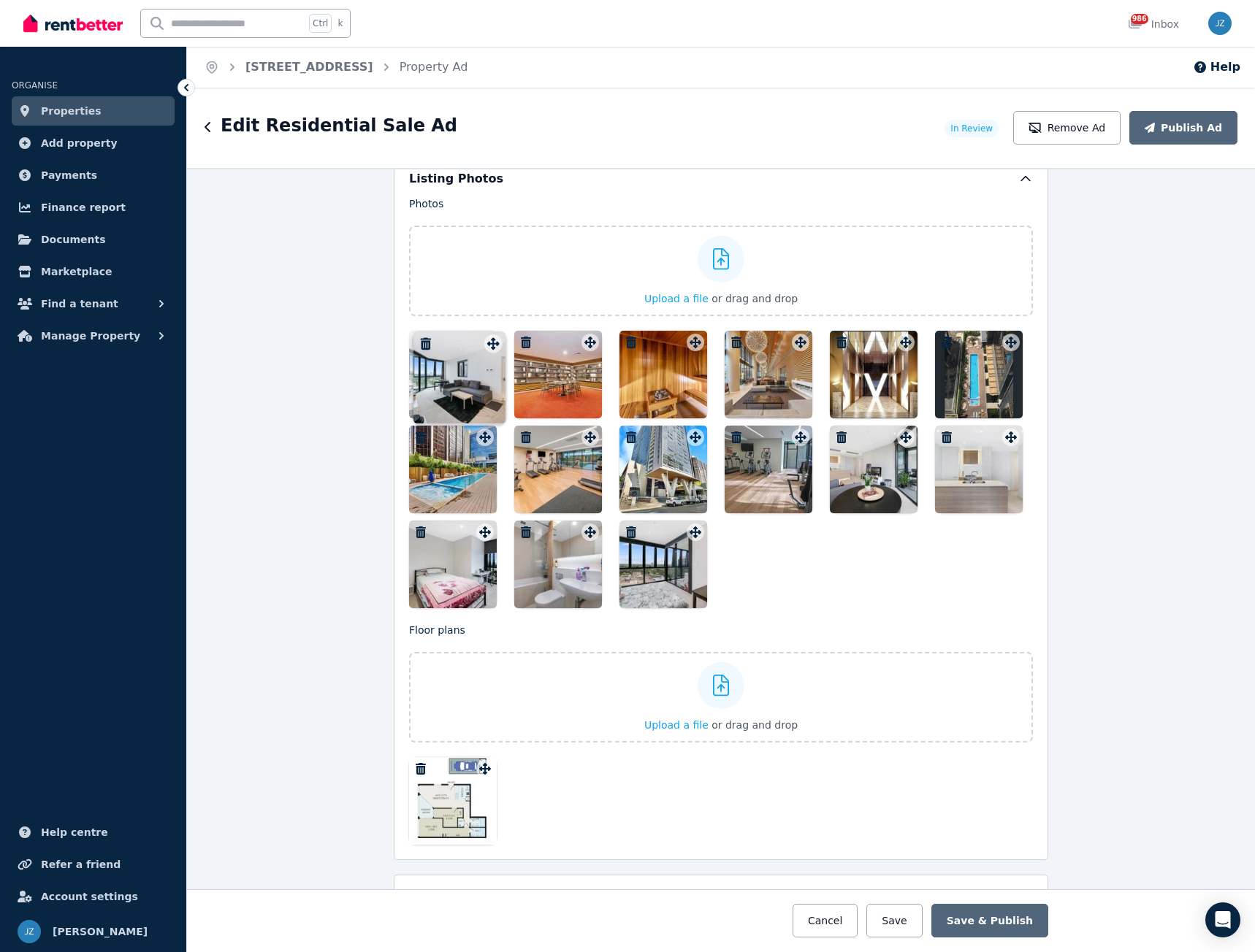
drag, startPoint x: 900, startPoint y: 434, endPoint x: 485, endPoint y: 325, distance: 429.1
click at [485, 325] on div "Photos Upload a file or drag and drop To pick up a draggable item, press the sp…" at bounding box center [721, 402] width 624 height 412
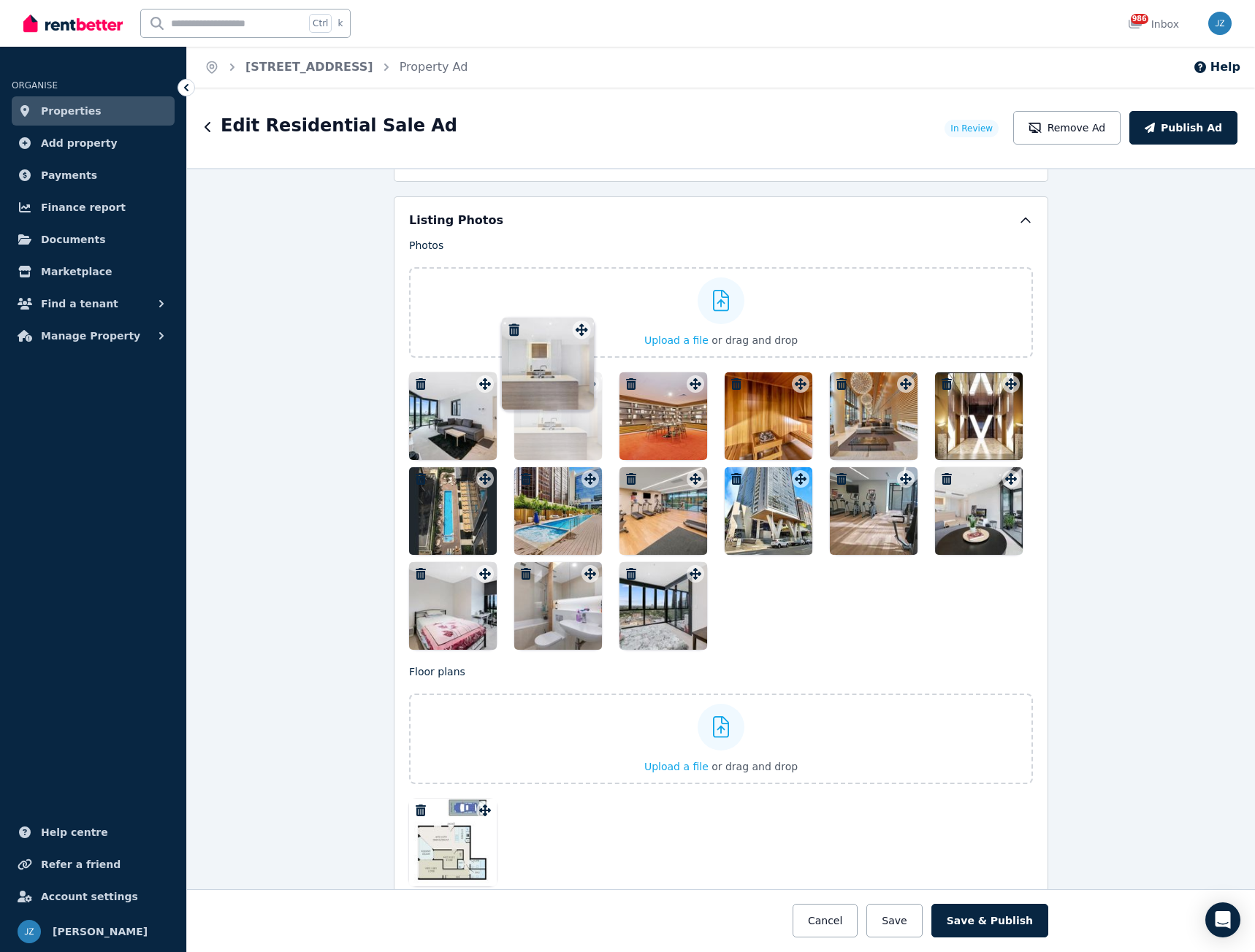
scroll to position [1556, 0]
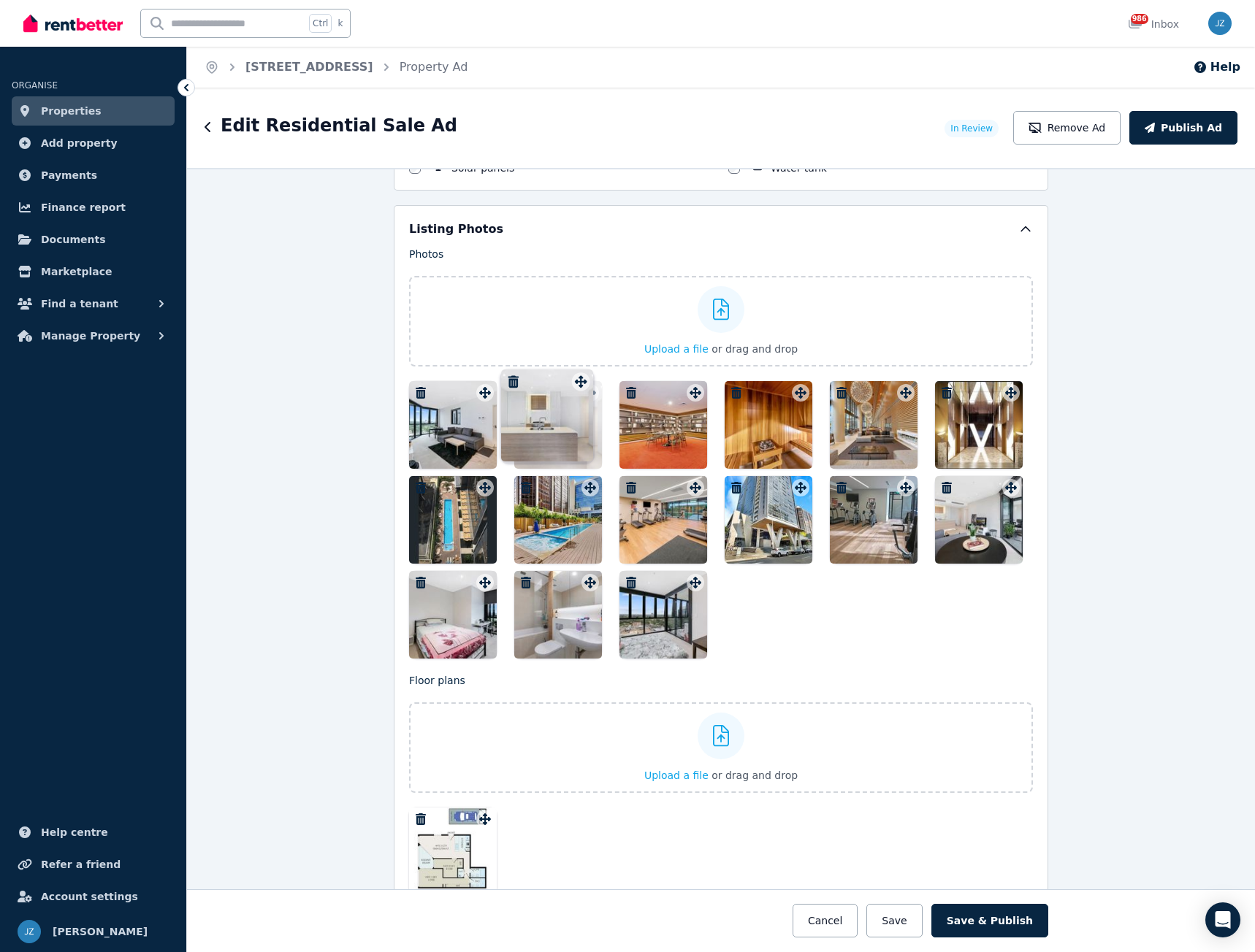
drag, startPoint x: 1003, startPoint y: 436, endPoint x: 576, endPoint y: 366, distance: 432.7
click at [576, 366] on div "Photos Upload a file or drag and drop To pick up a draggable item, press the sp…" at bounding box center [721, 452] width 624 height 412
click at [1017, 929] on button "Save & Publish" at bounding box center [989, 921] width 117 height 33
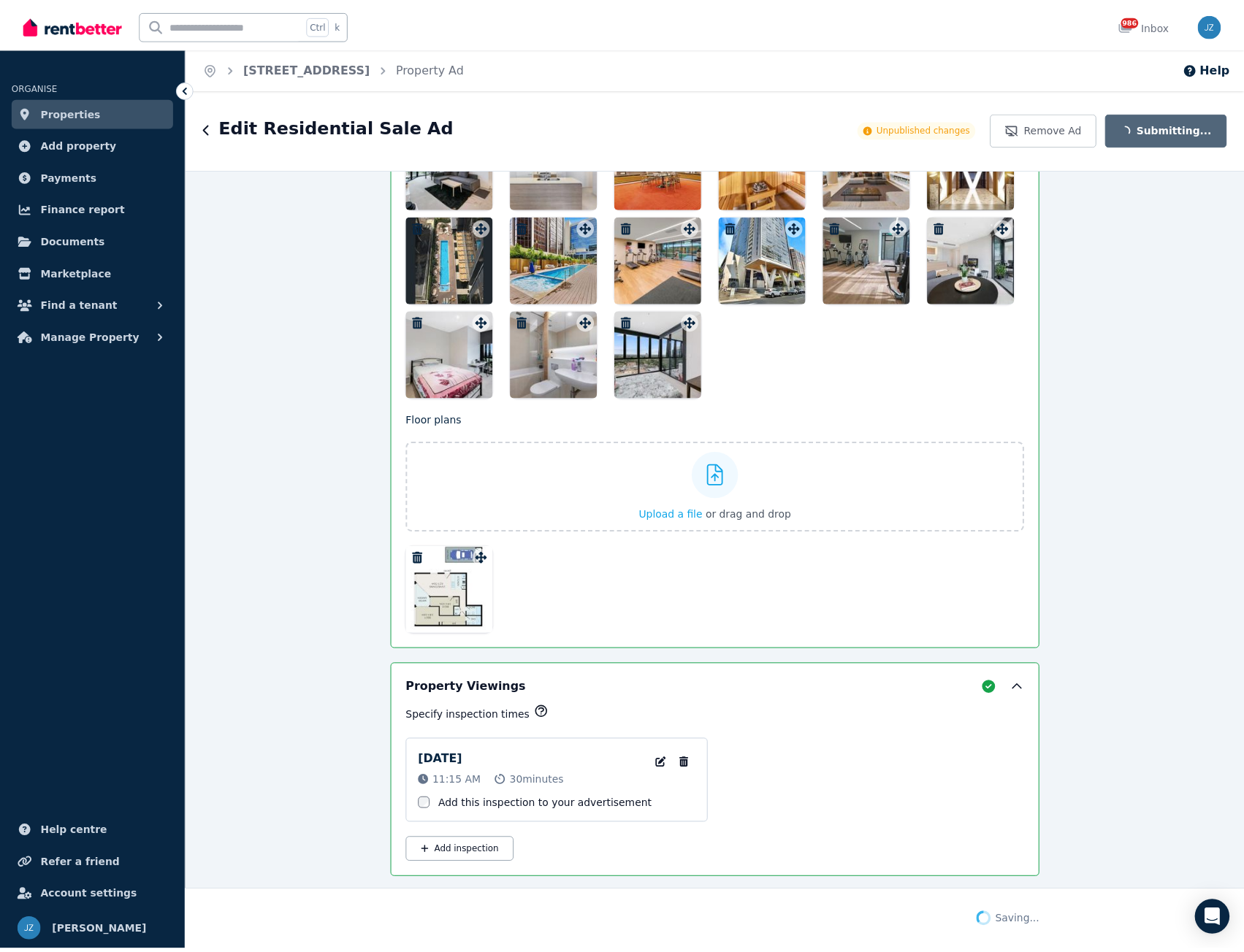
scroll to position [1849, 0]
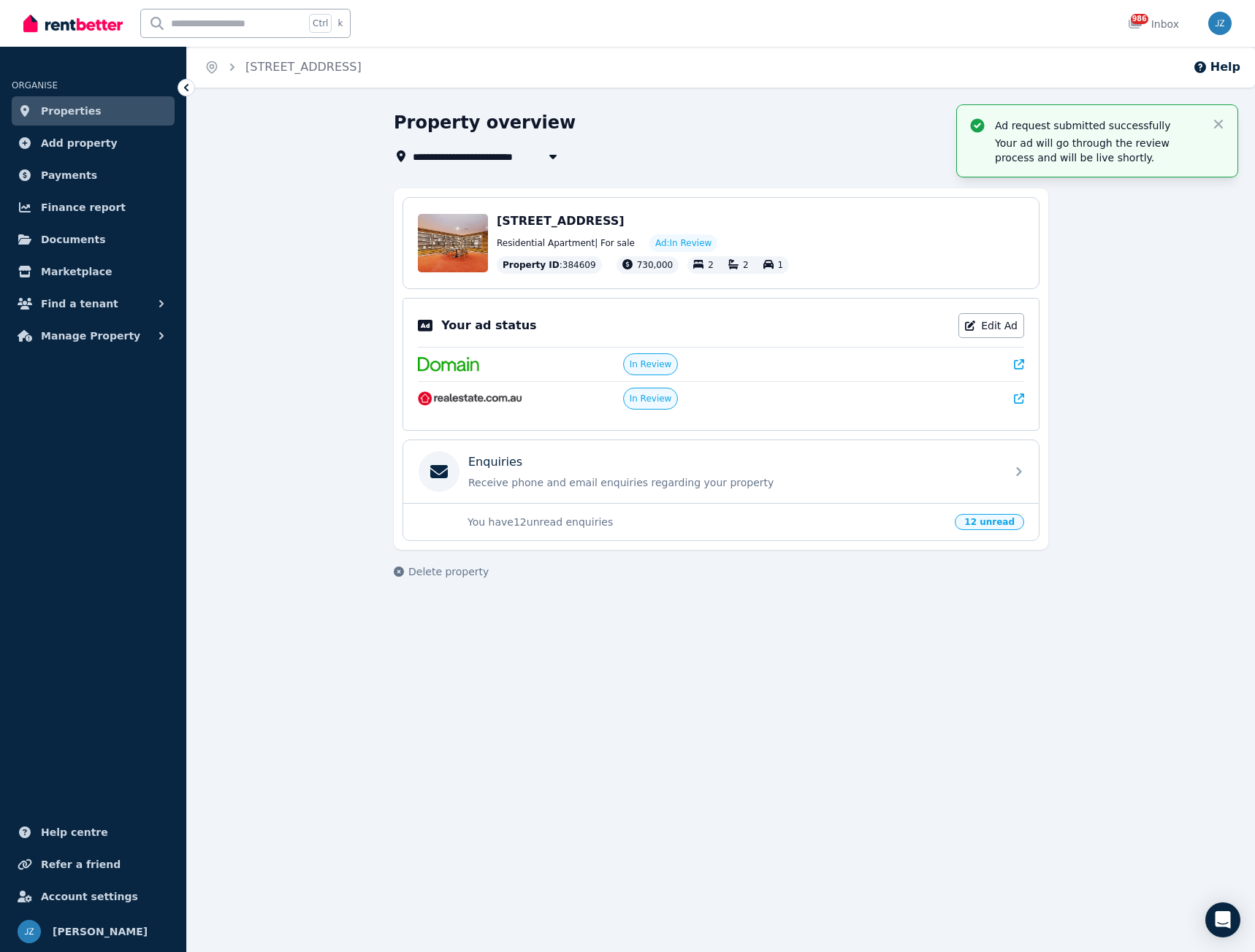
click at [52, 112] on span "Properties" at bounding box center [71, 111] width 61 height 18
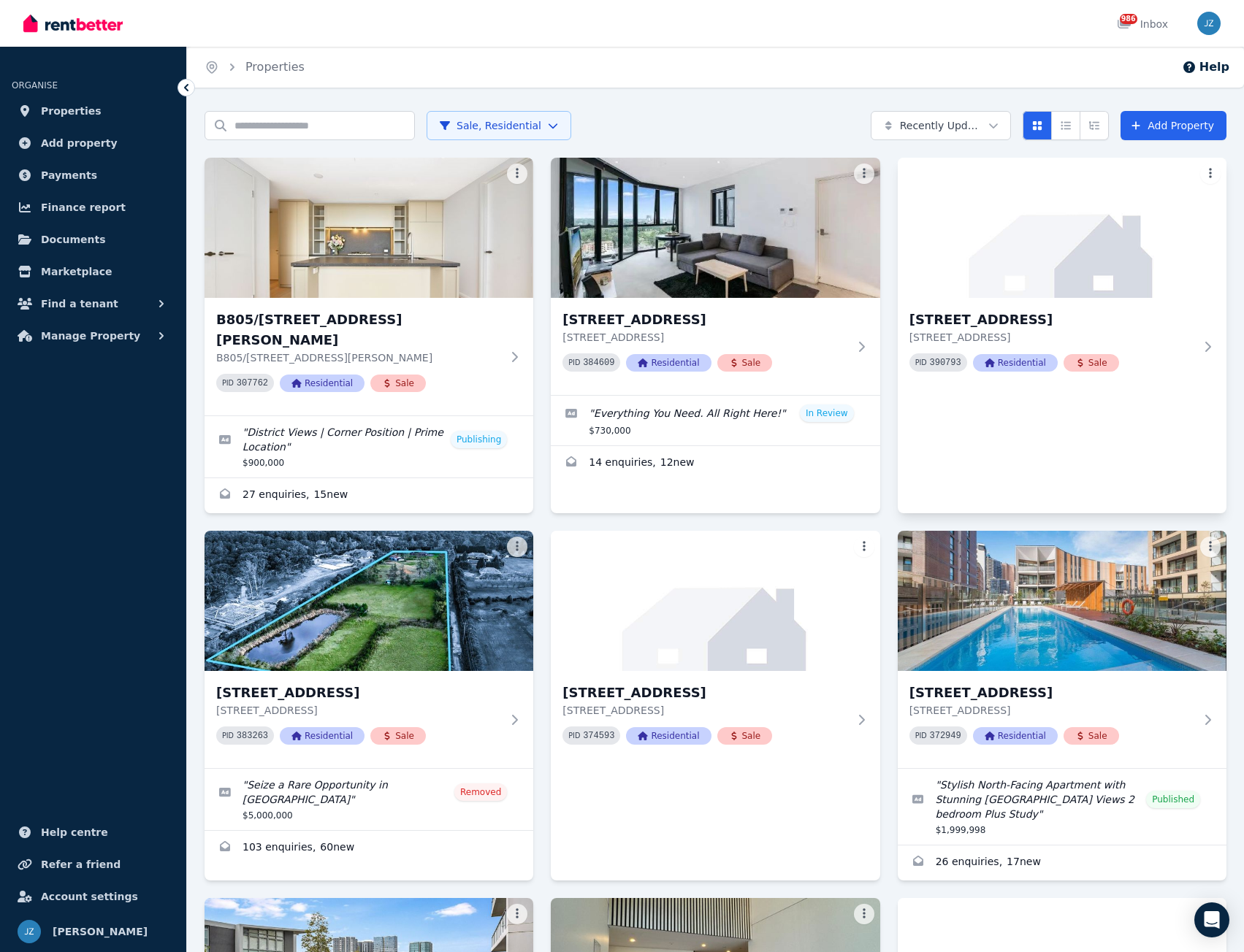
click at [1213, 175] on html "Open main menu 986 Inbox Open user menu ORGANISE Properties Add property Paymen…" at bounding box center [622, 476] width 1244 height 952
click at [1243, 365] on html "Open main menu 986 Inbox Open user menu ORGANISE Properties Add property Paymen…" at bounding box center [622, 476] width 1244 height 952
click at [1206, 178] on html "Open main menu 986 Inbox Open user menu ORGANISE Properties Add property Paymen…" at bounding box center [622, 476] width 1244 height 952
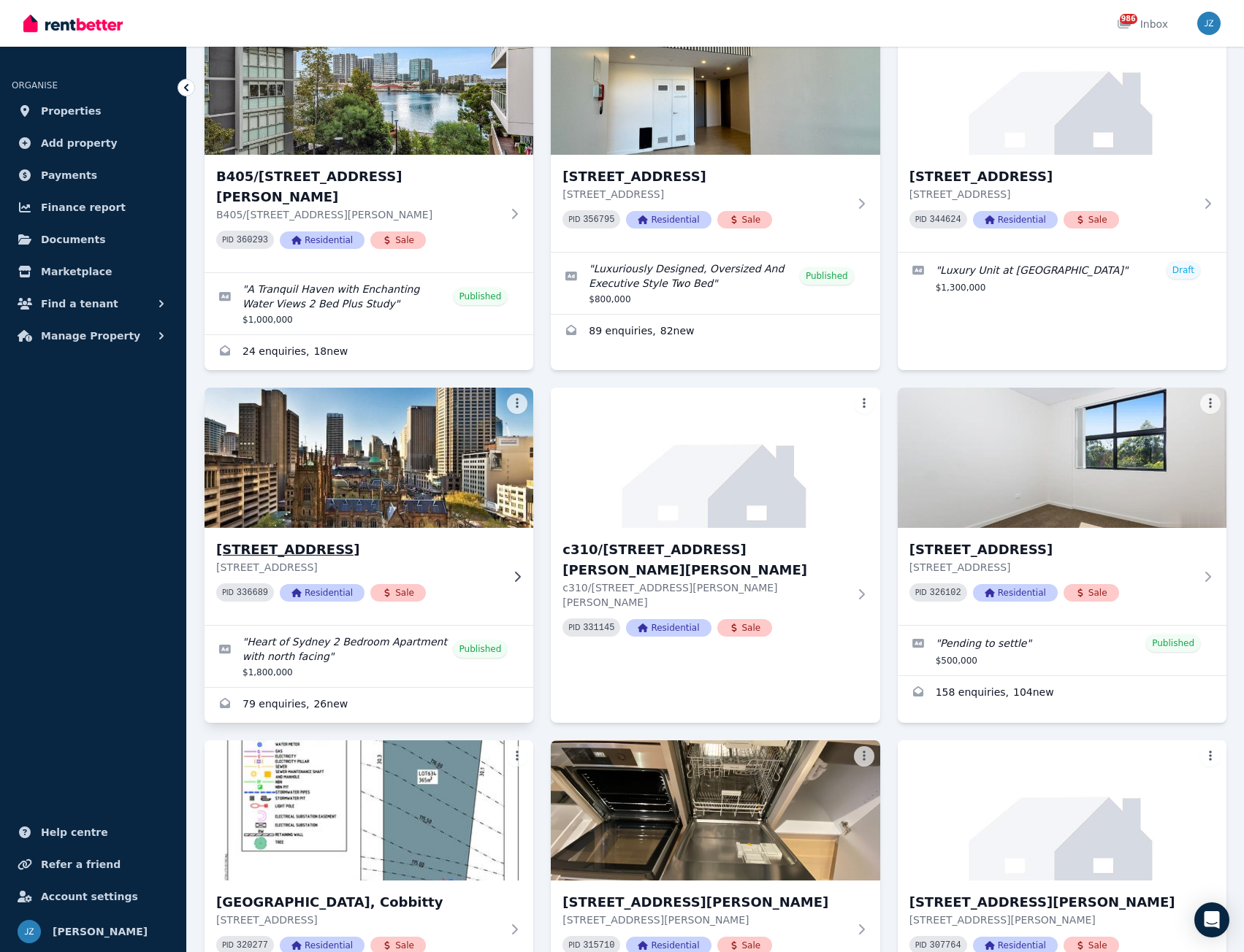
scroll to position [906, 0]
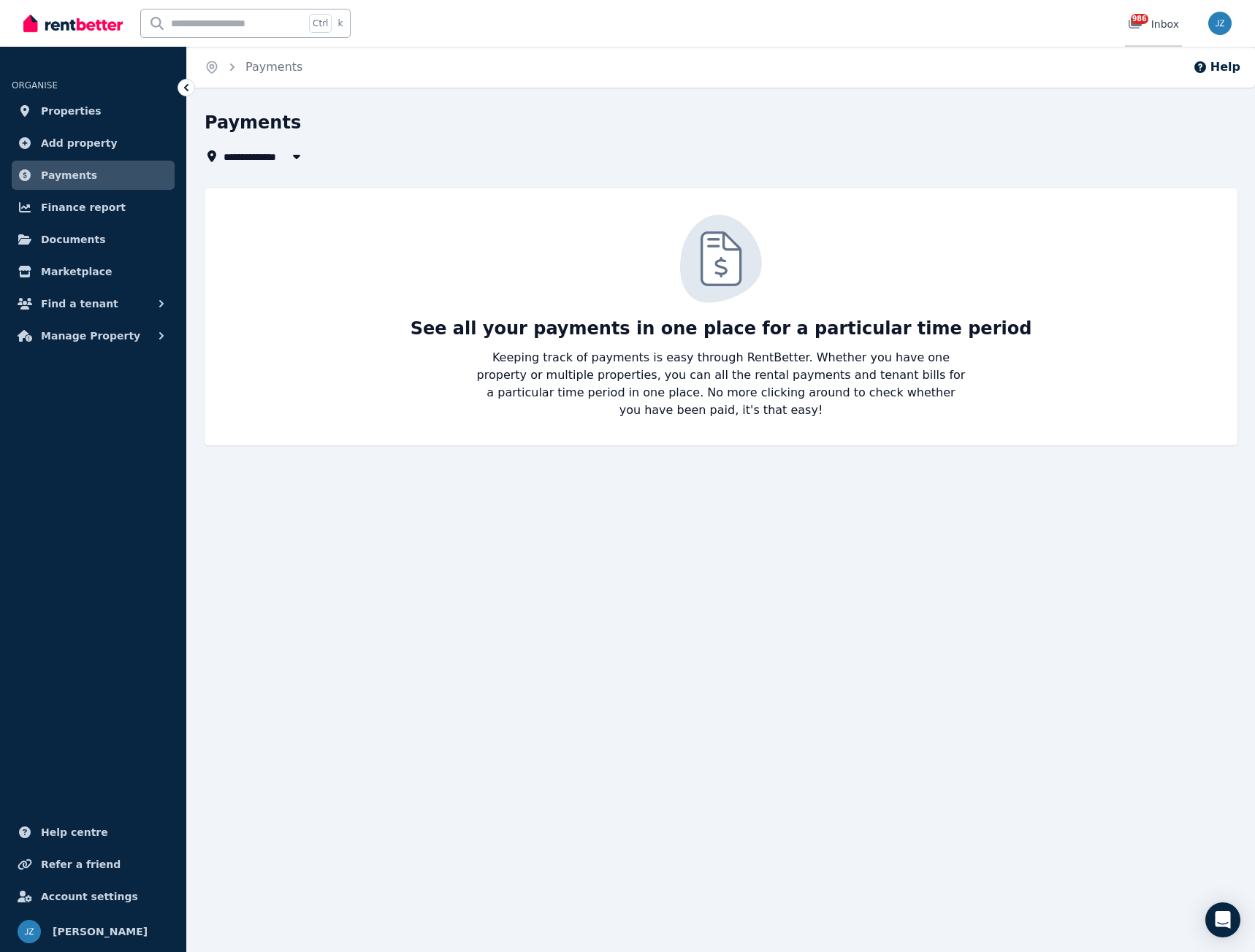
click at [1150, 24] on div "986" at bounding box center [1139, 24] width 24 height 15
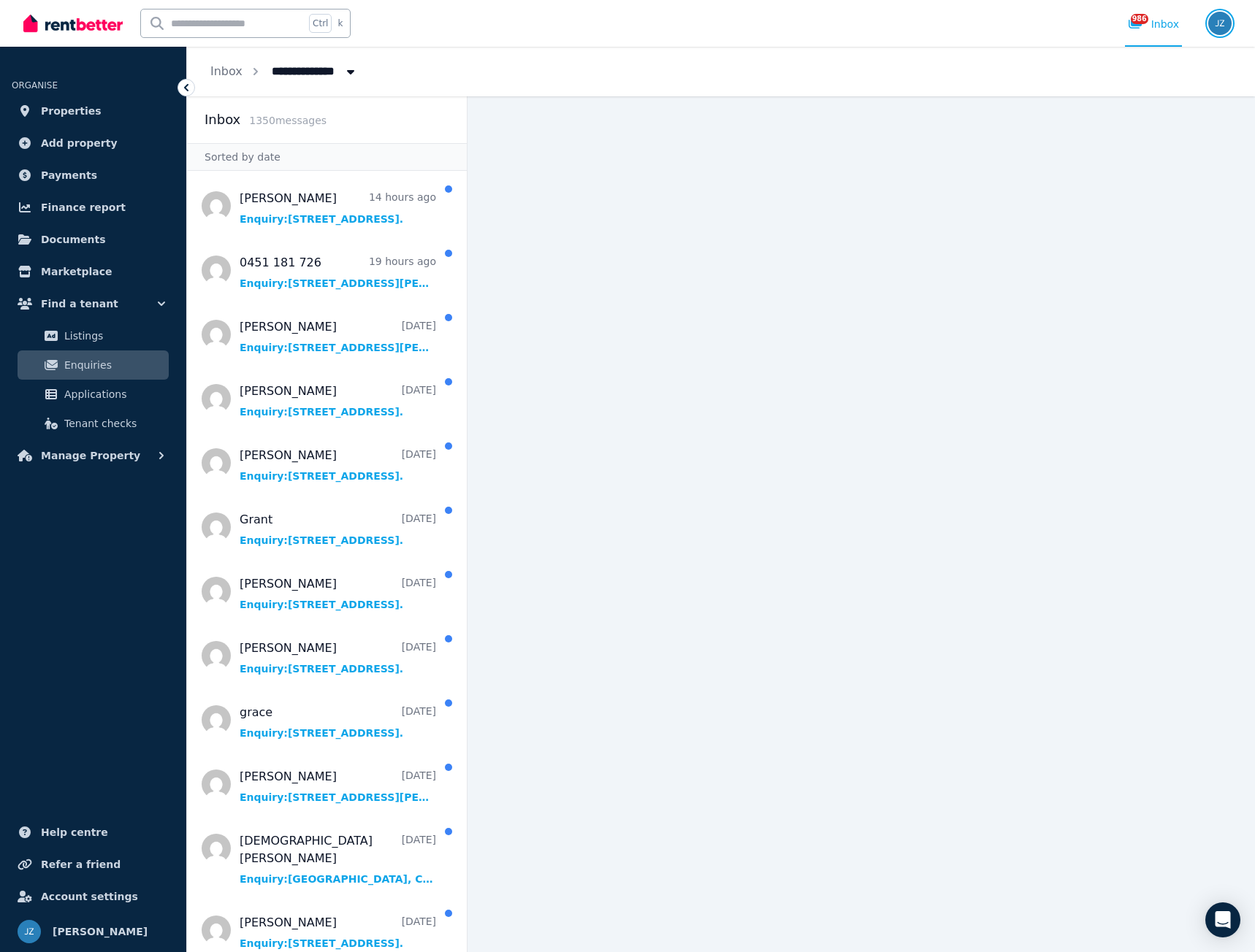
click at [1221, 15] on img "button" at bounding box center [1220, 23] width 24 height 24
click at [1160, 115] on link "Billing" at bounding box center [1129, 107] width 78 height 26
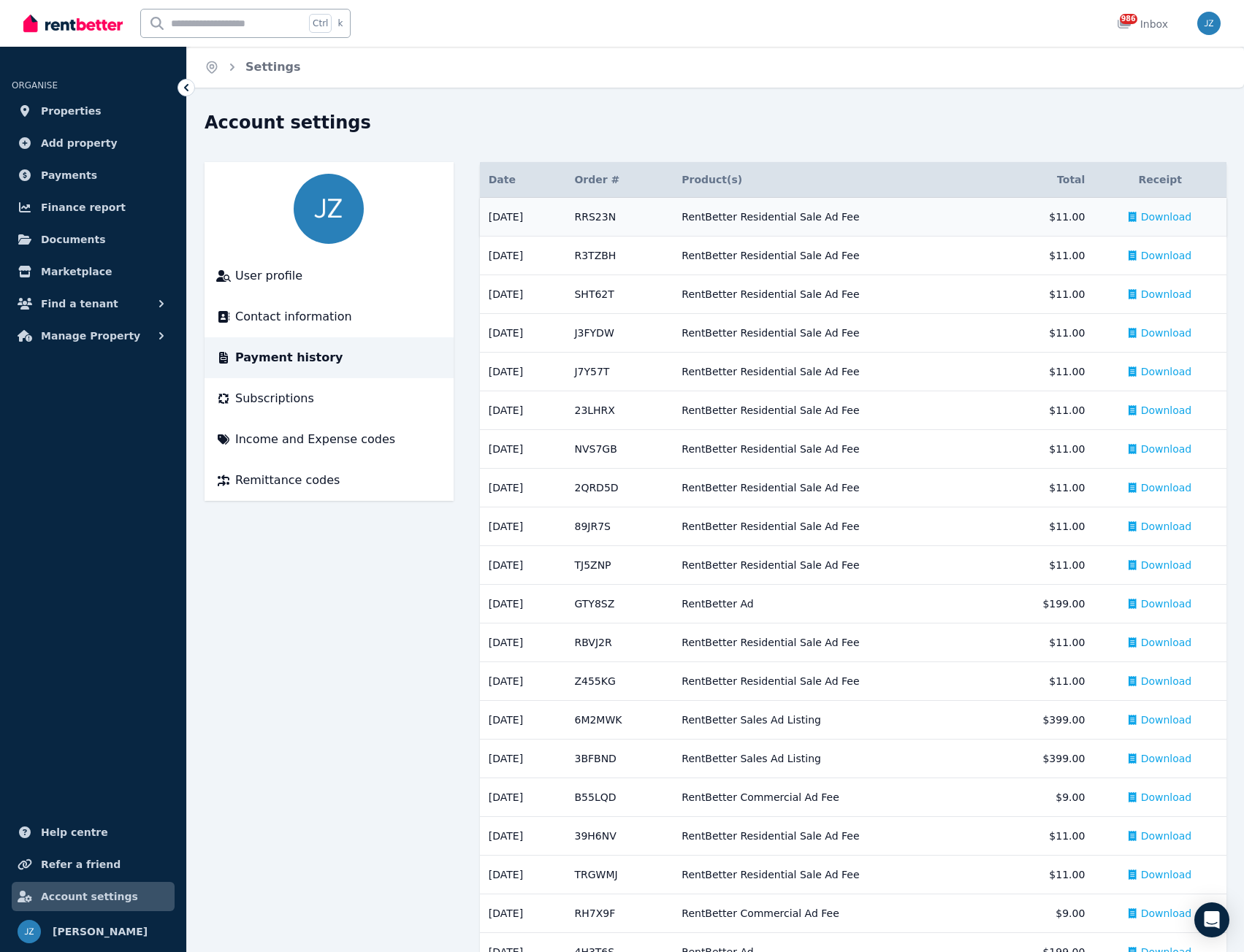
click at [1161, 218] on span "Download" at bounding box center [1167, 217] width 51 height 15
click at [1163, 254] on span "Download" at bounding box center [1167, 256] width 51 height 15
click at [1159, 297] on span "Download" at bounding box center [1167, 294] width 51 height 15
click at [1163, 336] on span "Download" at bounding box center [1167, 333] width 51 height 15
